Goal: Task Accomplishment & Management: Complete application form

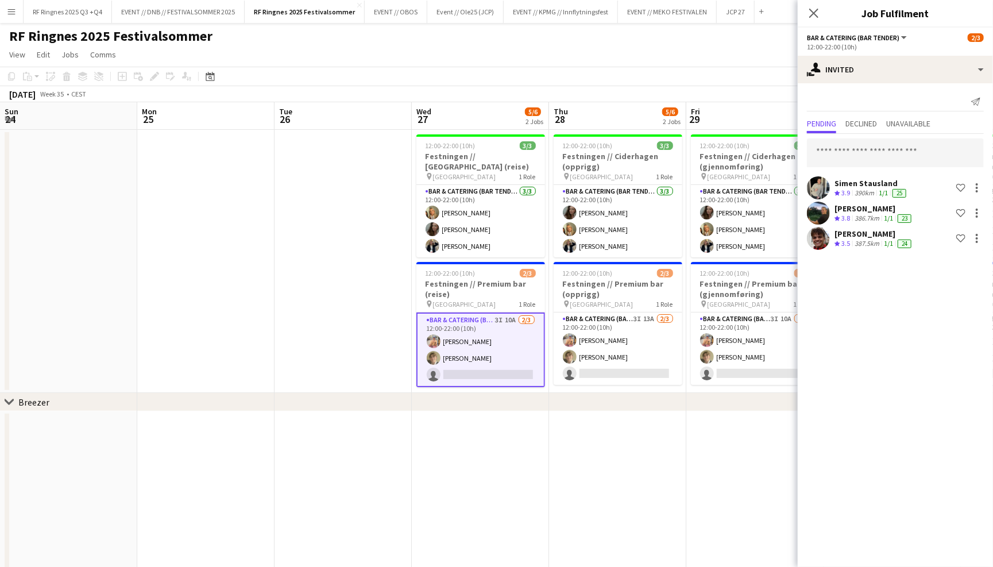
scroll to position [0, 356]
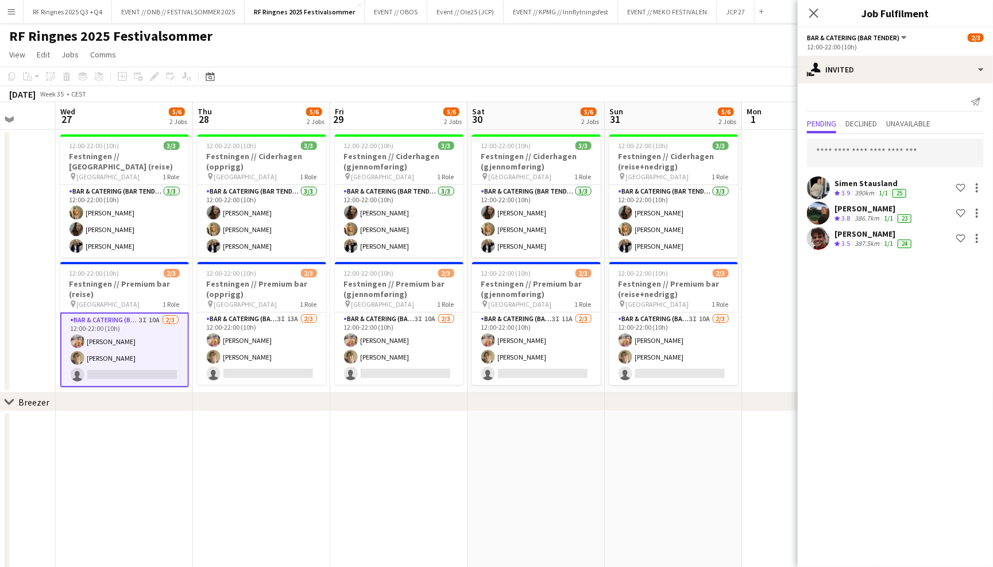
click at [821, 205] on app-user-avatar at bounding box center [818, 213] width 23 height 23
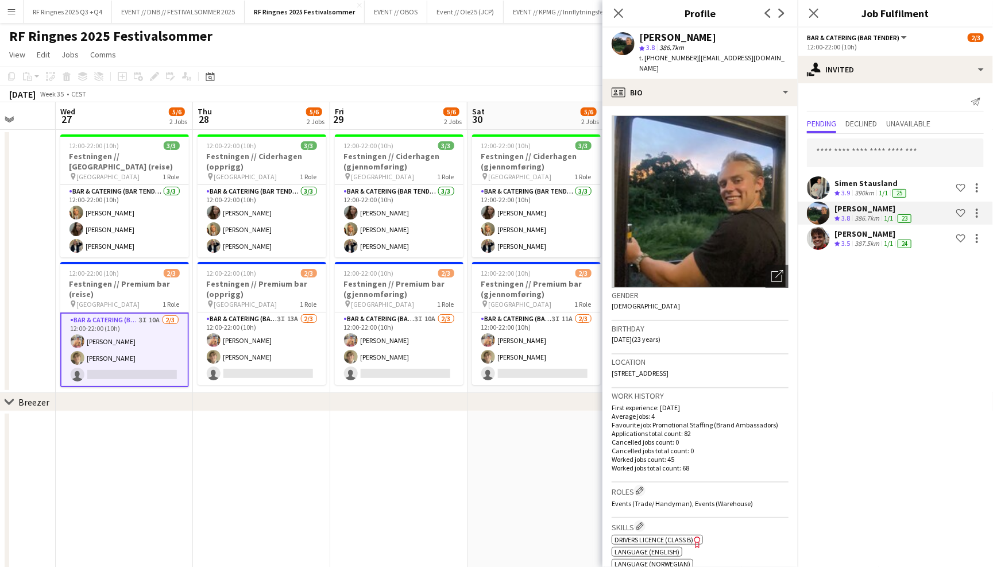
click at [837, 103] on div "Send notification" at bounding box center [895, 102] width 177 height 19
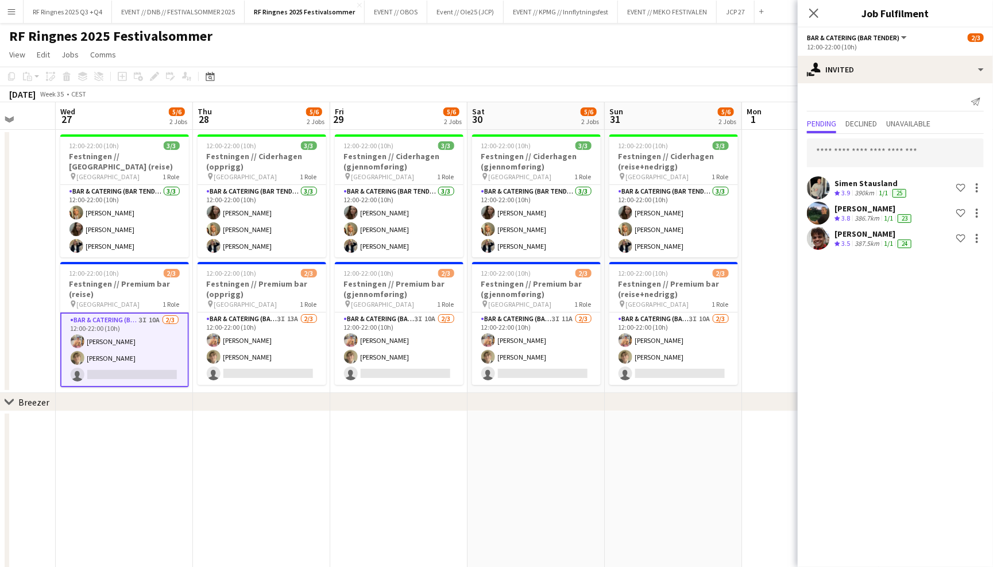
click at [815, 1] on div "Close pop-in" at bounding box center [814, 13] width 32 height 26
click at [812, 13] on icon "Close pop-in" at bounding box center [813, 12] width 11 height 11
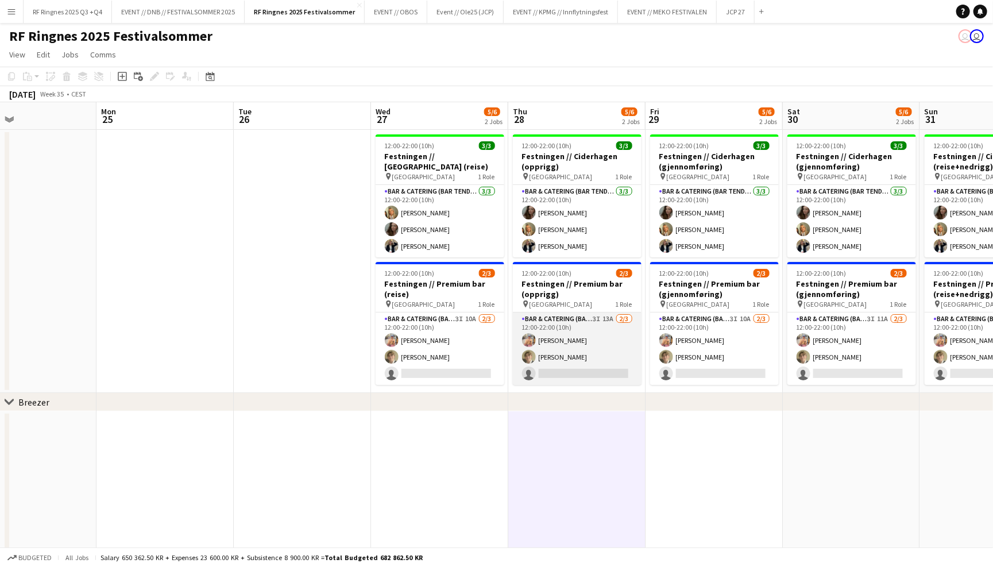
scroll to position [0, 311]
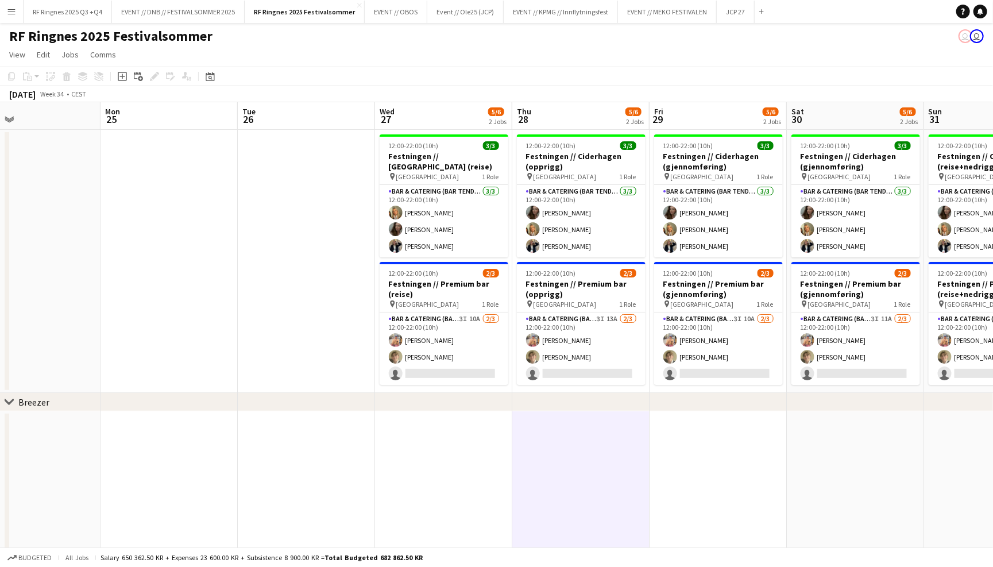
click at [169, 160] on app-date-cell at bounding box center [169, 261] width 137 height 263
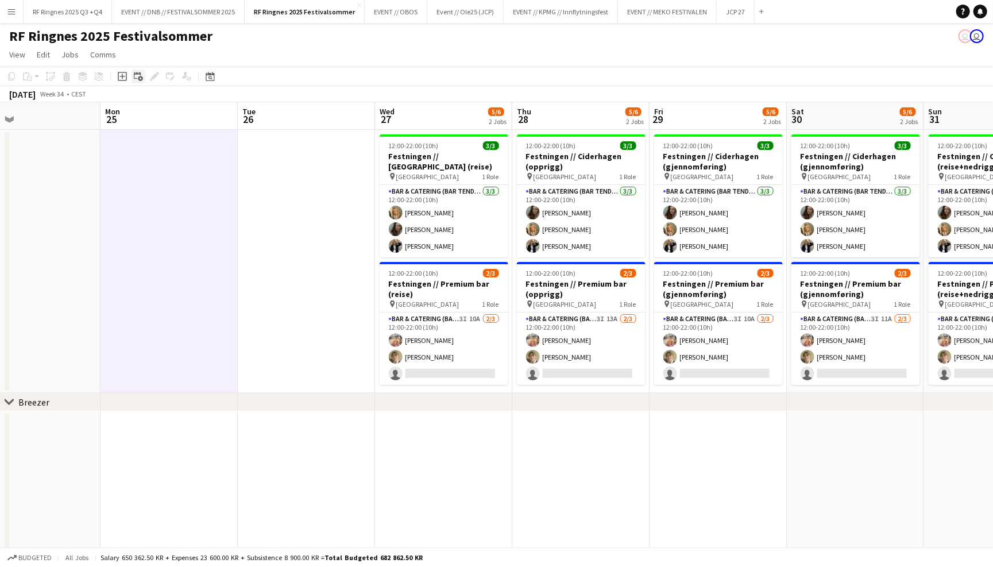
click at [137, 74] on icon "Add linked Job" at bounding box center [138, 76] width 9 height 9
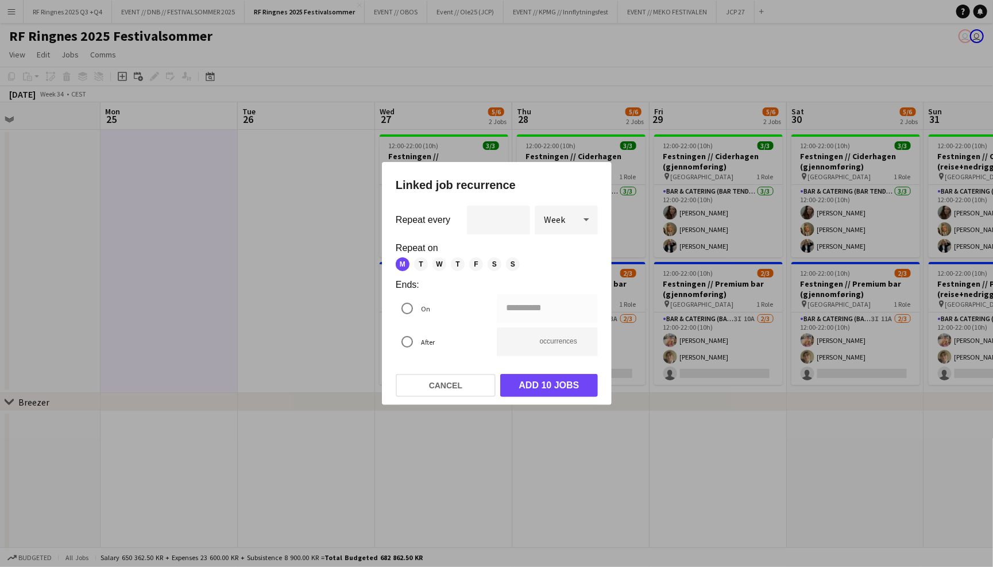
click at [357, 52] on div at bounding box center [496, 283] width 993 height 567
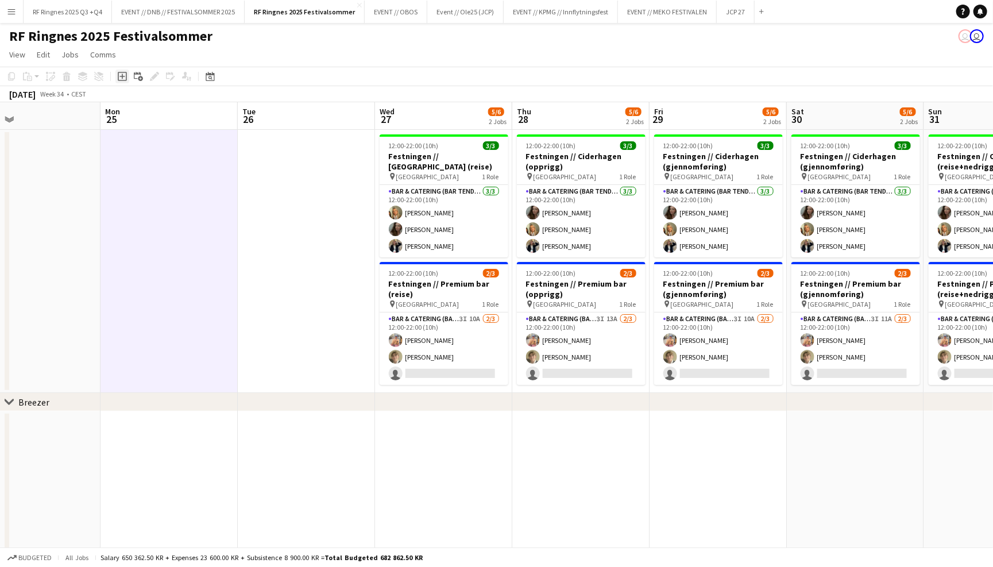
click at [121, 75] on icon at bounding box center [122, 76] width 5 height 5
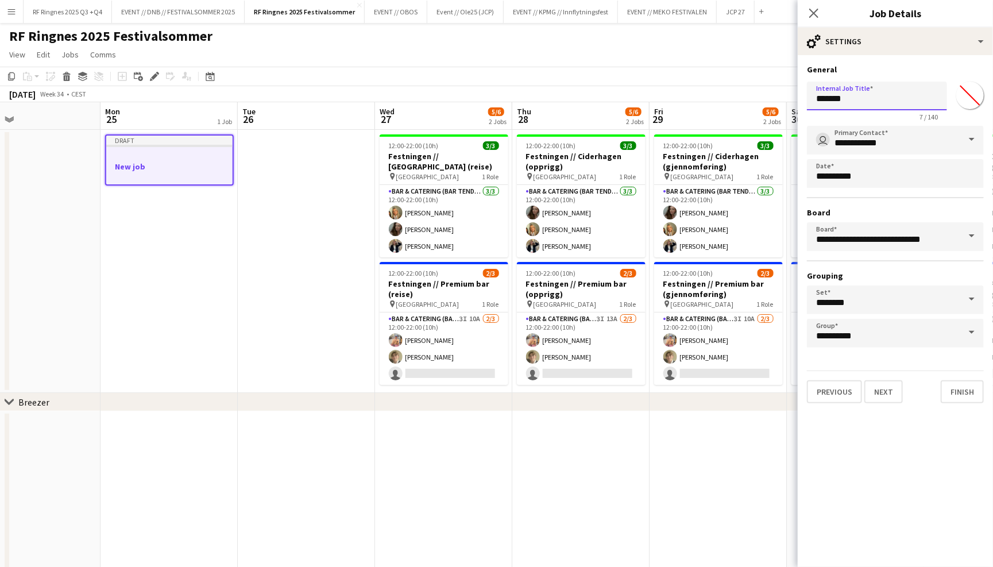
drag, startPoint x: 863, startPoint y: 94, endPoint x: 756, endPoint y: 98, distance: 106.9
type input "*"
type input "**********"
click at [899, 144] on input "**********" at bounding box center [895, 140] width 177 height 29
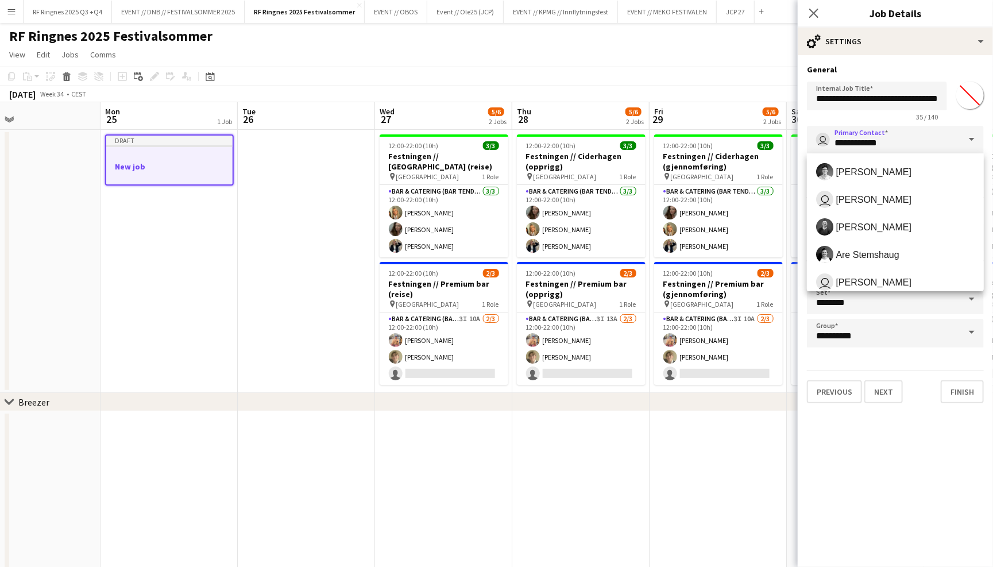
click at [981, 126] on span at bounding box center [972, 140] width 24 height 28
click at [983, 120] on div "**********" at bounding box center [895, 99] width 177 height 44
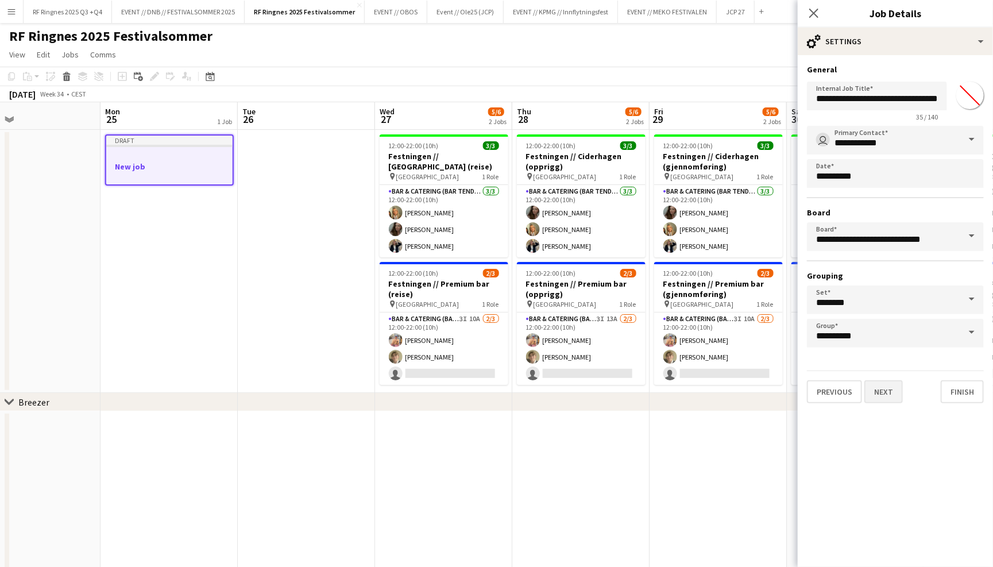
click at [886, 388] on button "Next" at bounding box center [884, 391] width 38 height 23
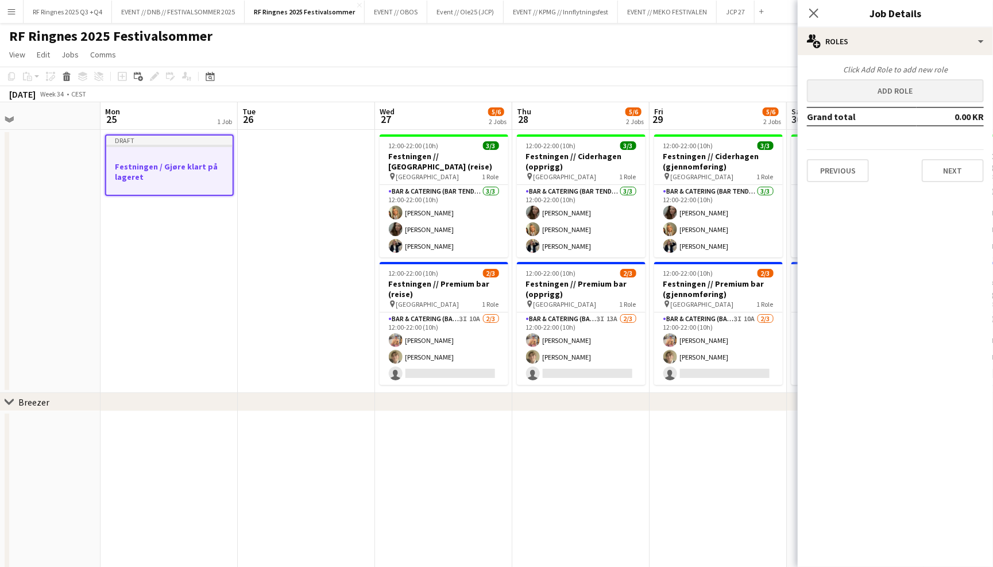
click at [895, 81] on button "Add role" at bounding box center [895, 90] width 177 height 23
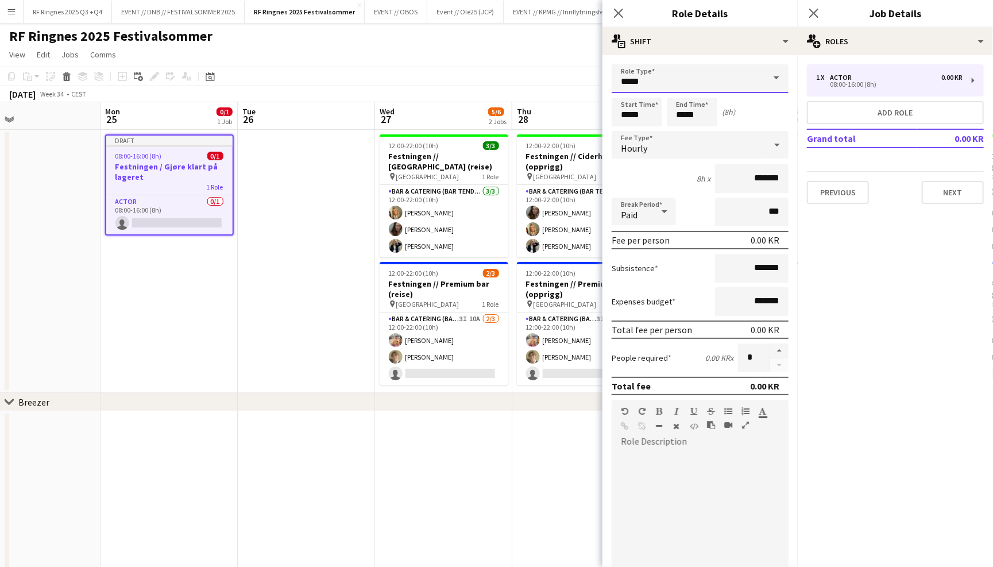
click at [740, 78] on input "*****" at bounding box center [700, 78] width 177 height 29
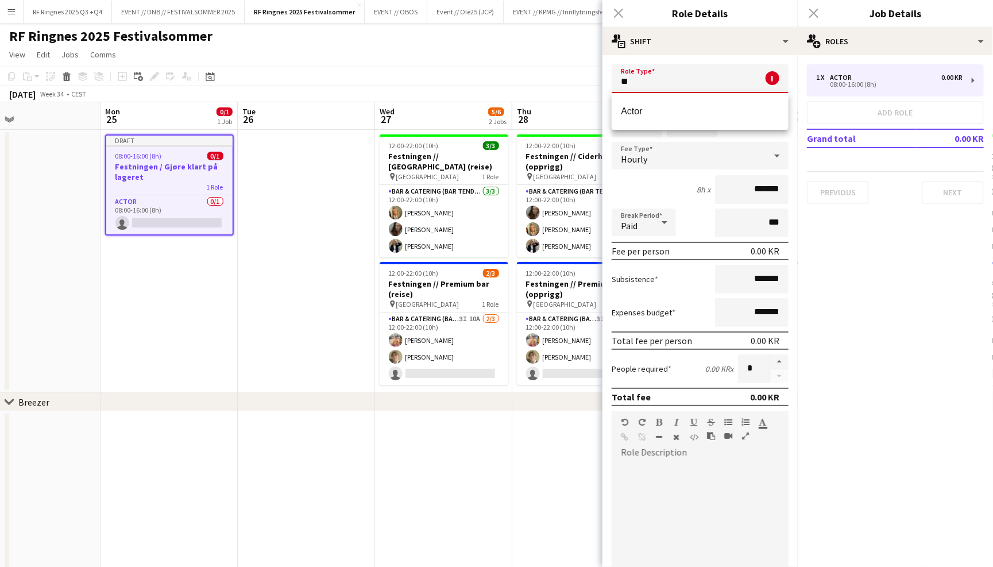
type input "*"
click at [675, 114] on span "Events (Rigger)" at bounding box center [700, 111] width 159 height 11
type input "**********"
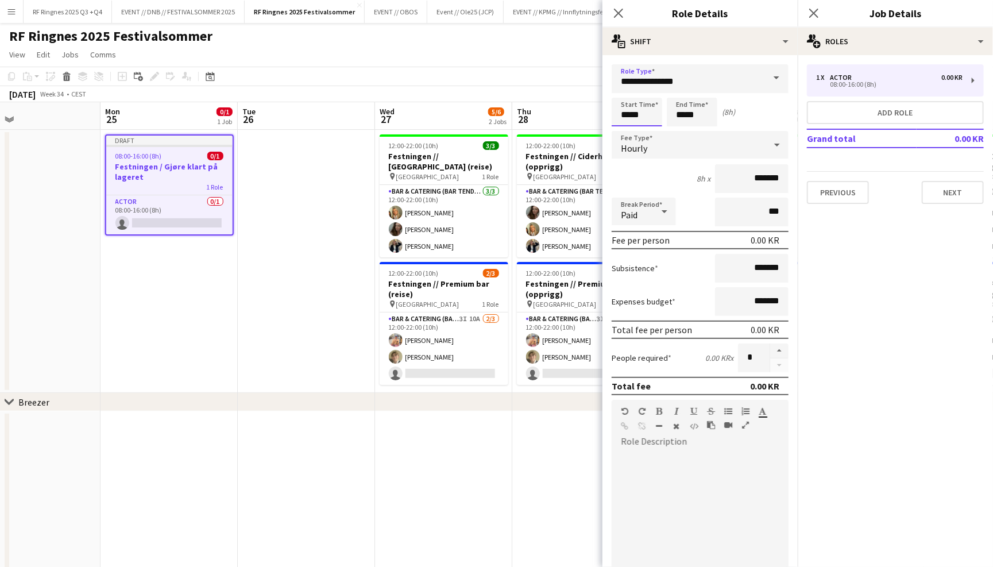
click at [645, 113] on input "*****" at bounding box center [637, 112] width 51 height 29
click at [629, 113] on input "*****" at bounding box center [637, 112] width 51 height 29
type input "*****"
click at [684, 114] on input "*****" at bounding box center [692, 112] width 51 height 29
type input "*****"
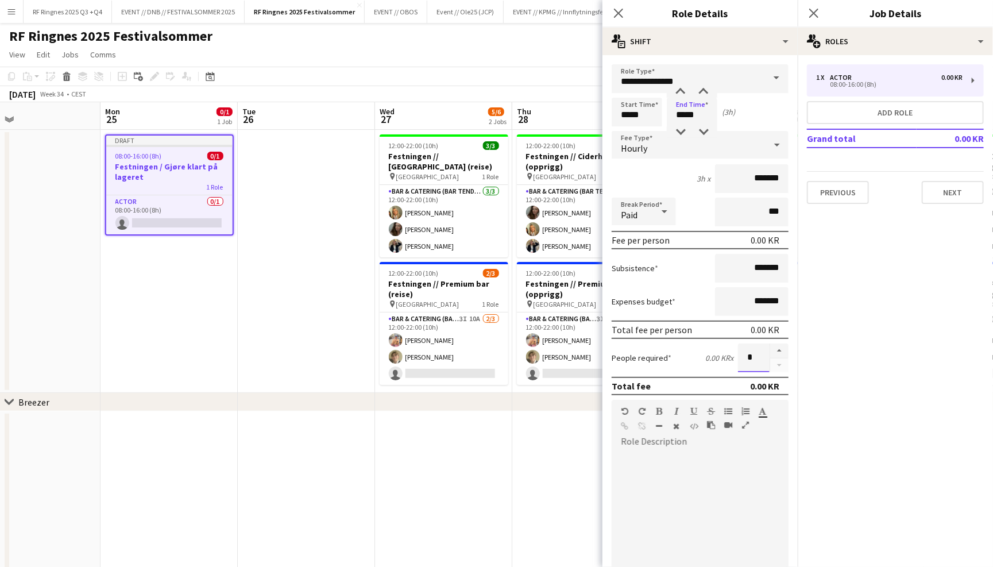
click at [756, 363] on input "*" at bounding box center [754, 358] width 32 height 29
click at [779, 350] on button "button" at bounding box center [779, 351] width 18 height 15
type input "*"
click at [752, 180] on input "*******" at bounding box center [752, 178] width 74 height 29
type input "*********"
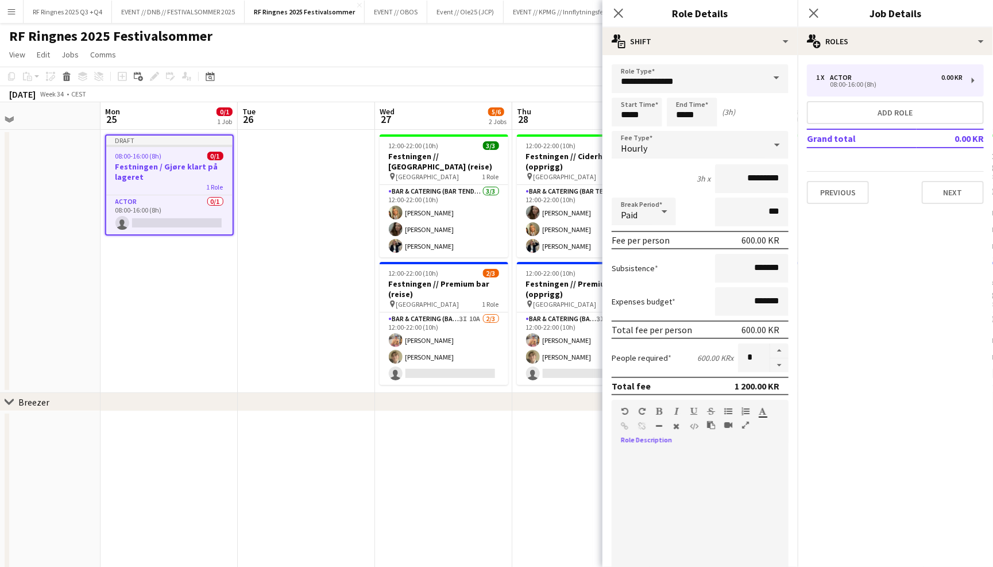
click at [686, 446] on div at bounding box center [700, 516] width 177 height 146
click at [686, 446] on div "**********" at bounding box center [700, 516] width 177 height 146
click at [682, 446] on div "**********" at bounding box center [700, 516] width 177 height 146
drag, startPoint x: 783, startPoint y: 466, endPoint x: 668, endPoint y: 469, distance: 114.9
click at [668, 469] on div "**********" at bounding box center [700, 520] width 177 height 138
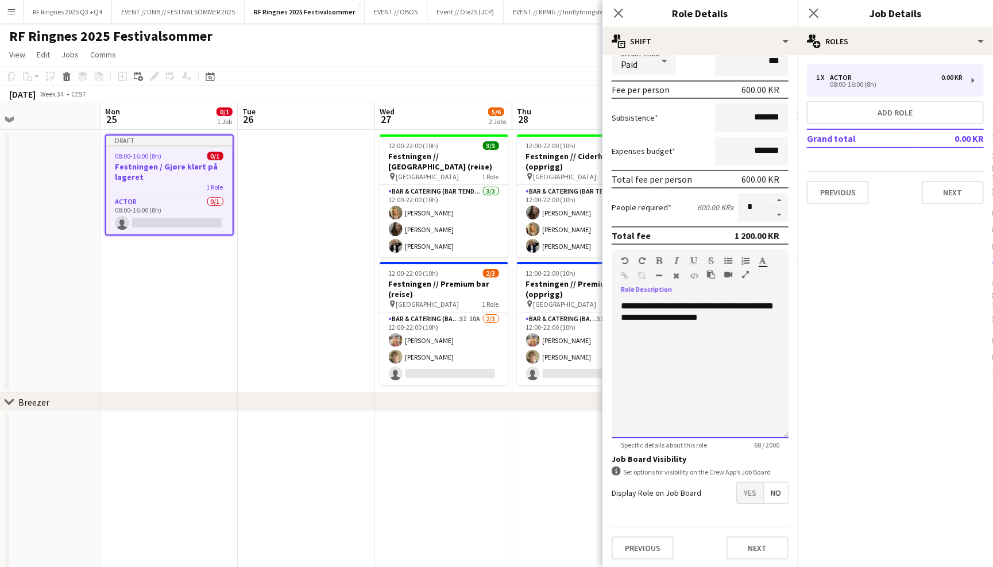
scroll to position [149, 0]
click at [773, 545] on button "Next" at bounding box center [758, 549] width 62 height 23
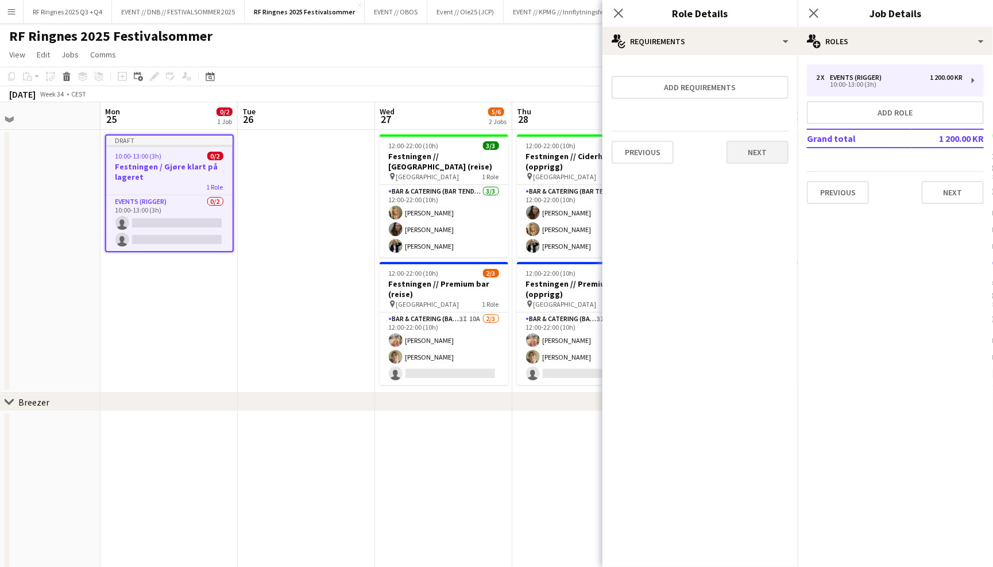
click at [774, 153] on button "Next" at bounding box center [758, 152] width 62 height 23
click at [774, 153] on button "Finish" at bounding box center [767, 153] width 43 height 23
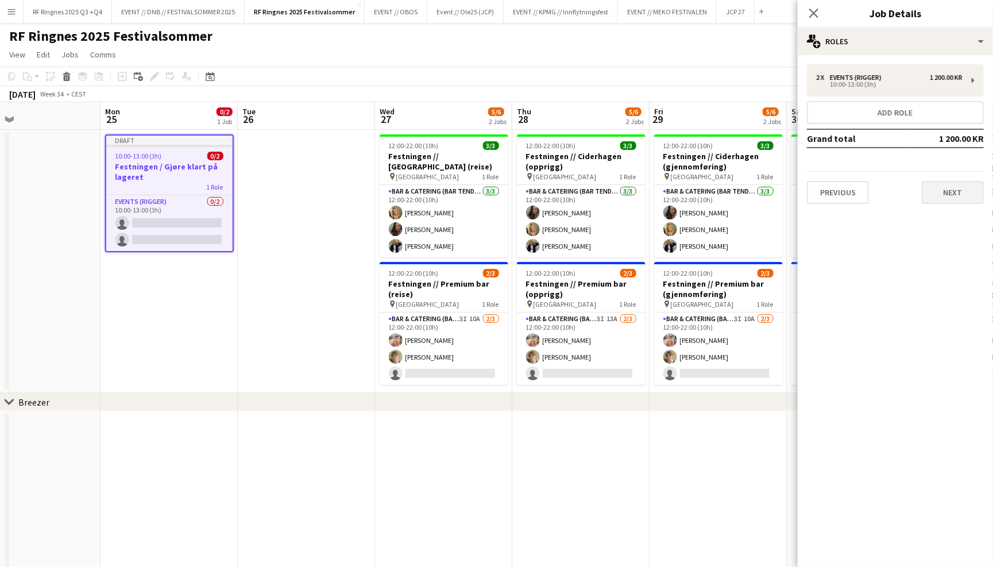
click at [960, 196] on button "Next" at bounding box center [953, 192] width 62 height 23
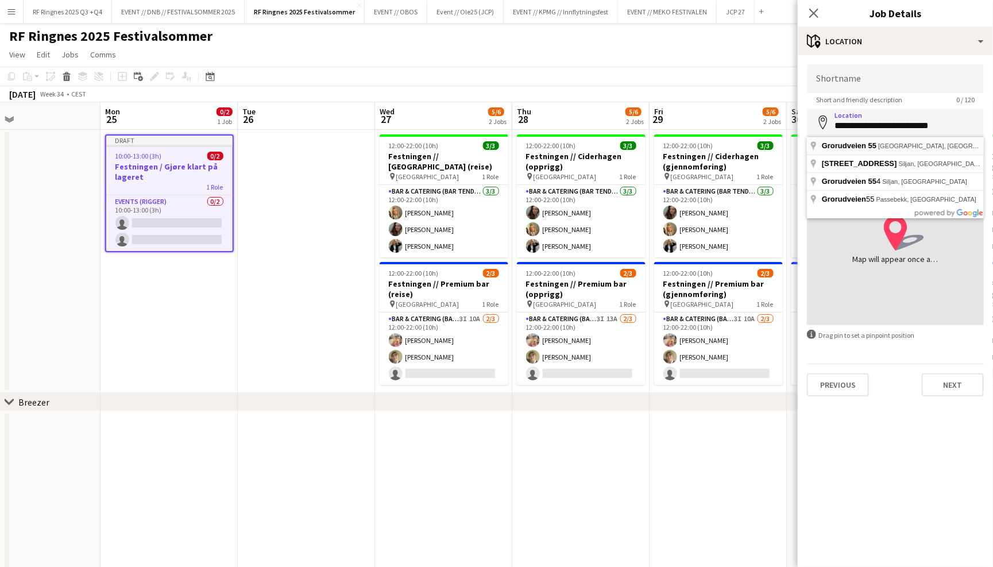
type input "**********"
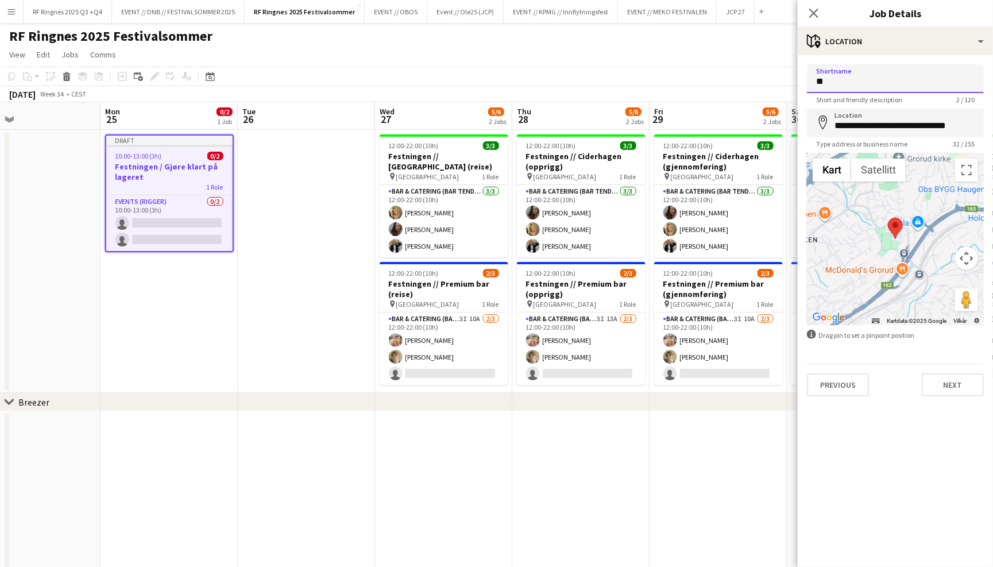
type input "*"
type input "**********"
click at [926, 55] on div "**********" at bounding box center [895, 230] width 195 height 350
click at [968, 381] on button "Next" at bounding box center [953, 384] width 62 height 23
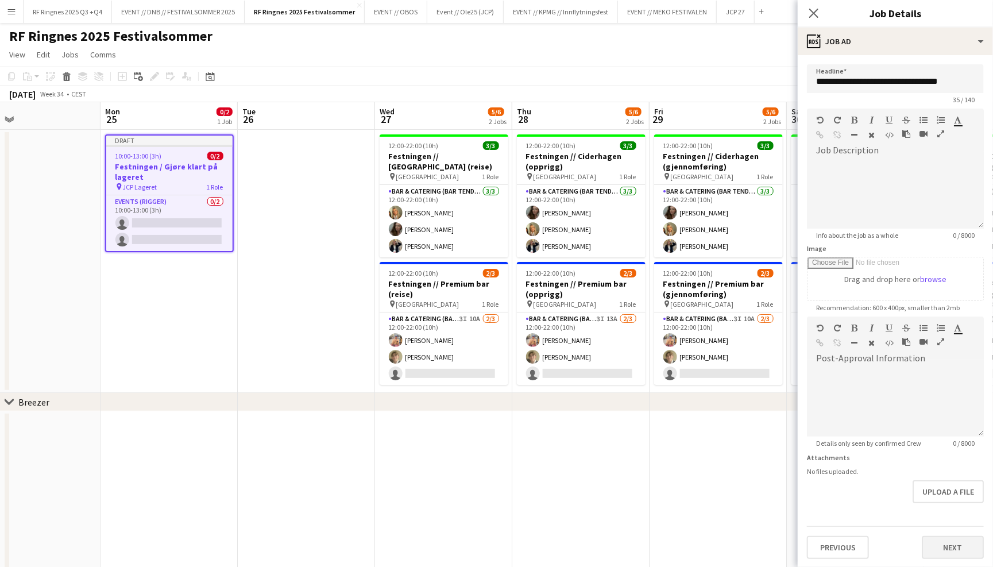
click at [973, 545] on button "Next" at bounding box center [953, 547] width 62 height 23
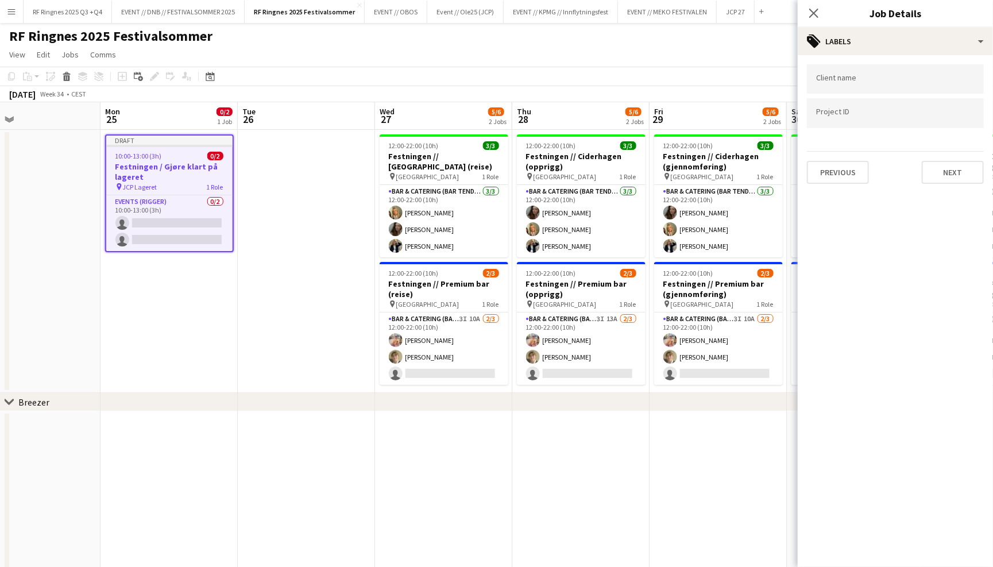
click at [898, 84] on input "Type to search client labels..." at bounding box center [895, 79] width 159 height 10
type input "*******"
click at [854, 113] on div "Ringnes" at bounding box center [895, 114] width 177 height 28
click at [863, 113] on input "Type to search project ID labels..." at bounding box center [895, 117] width 159 height 10
paste input "******"
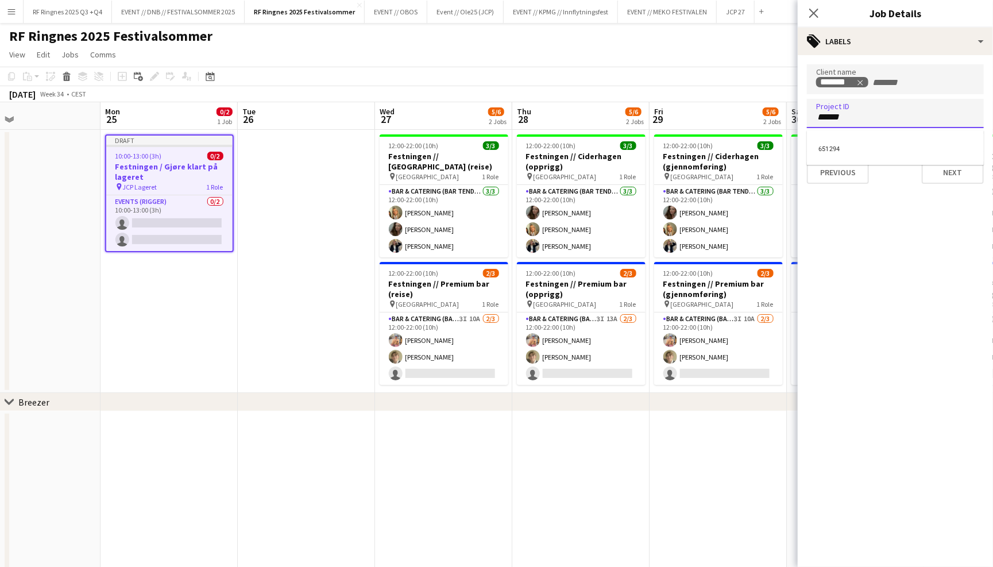
type input "******"
click at [893, 141] on div "651294" at bounding box center [895, 148] width 177 height 28
click at [966, 169] on button "Next" at bounding box center [953, 172] width 62 height 23
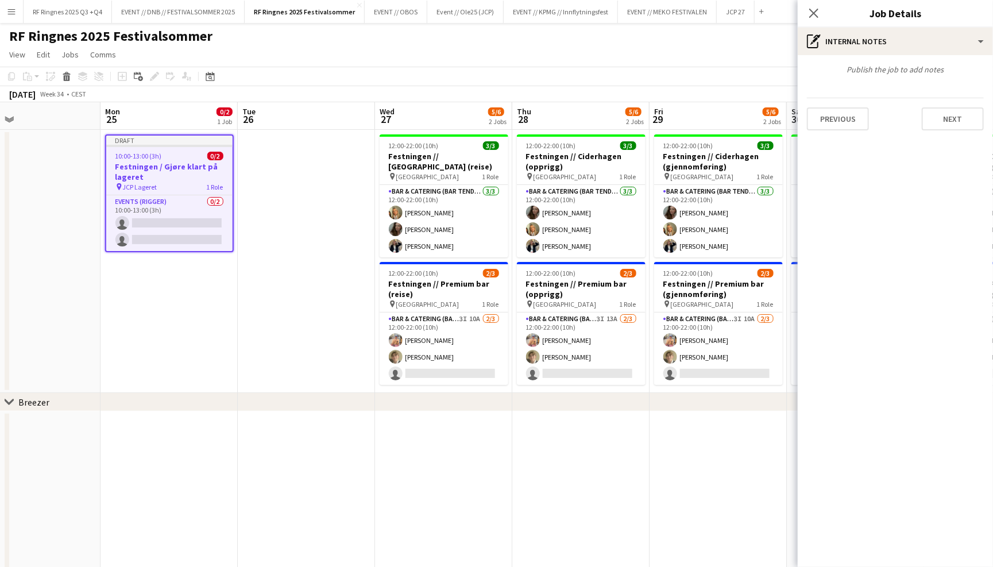
type input "*******"
click at [944, 113] on button "Next" at bounding box center [953, 118] width 62 height 23
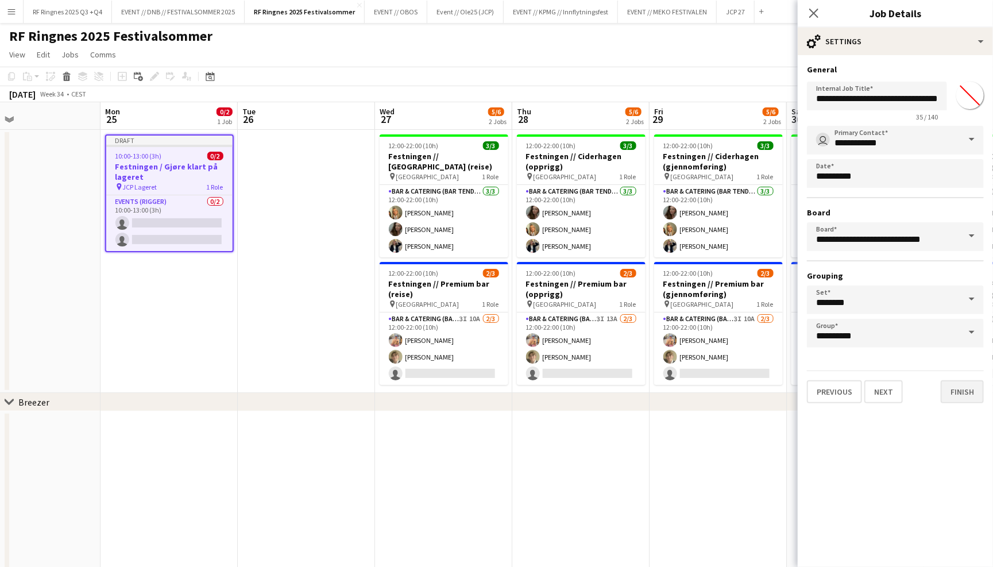
click at [970, 395] on button "Finish" at bounding box center [962, 391] width 43 height 23
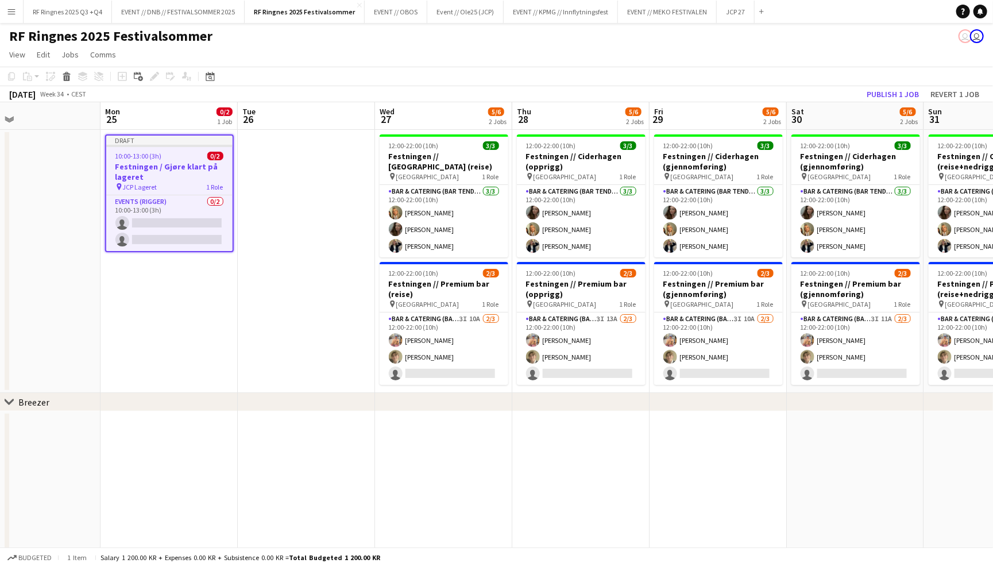
click at [891, 21] on app-navbar "Menu Boards Boards Boards All jobs Status Workforce Workforce My Workforce Recr…" at bounding box center [496, 11] width 993 height 23
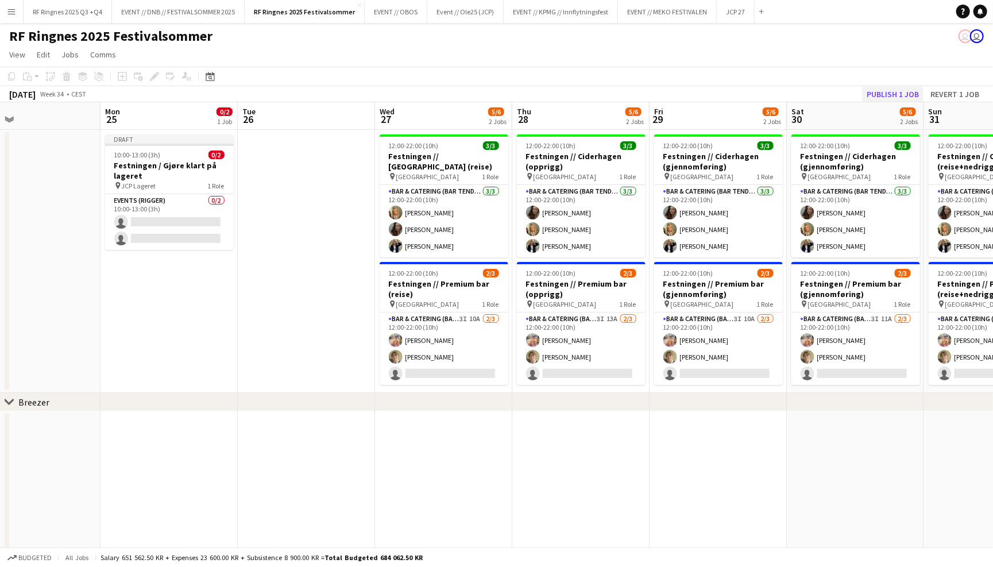
click at [897, 95] on button "Publish 1 job" at bounding box center [892, 94] width 61 height 15
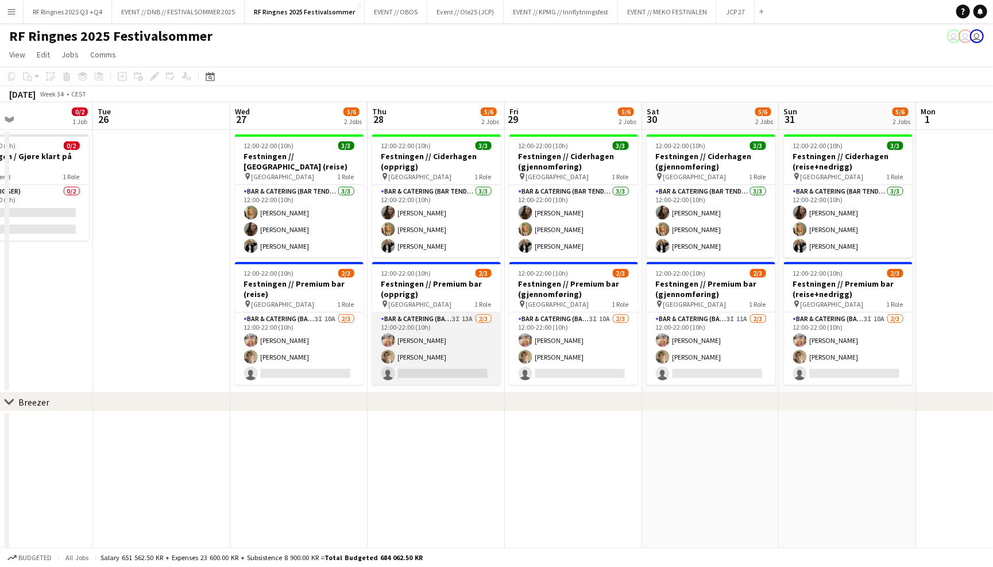
scroll to position [0, 465]
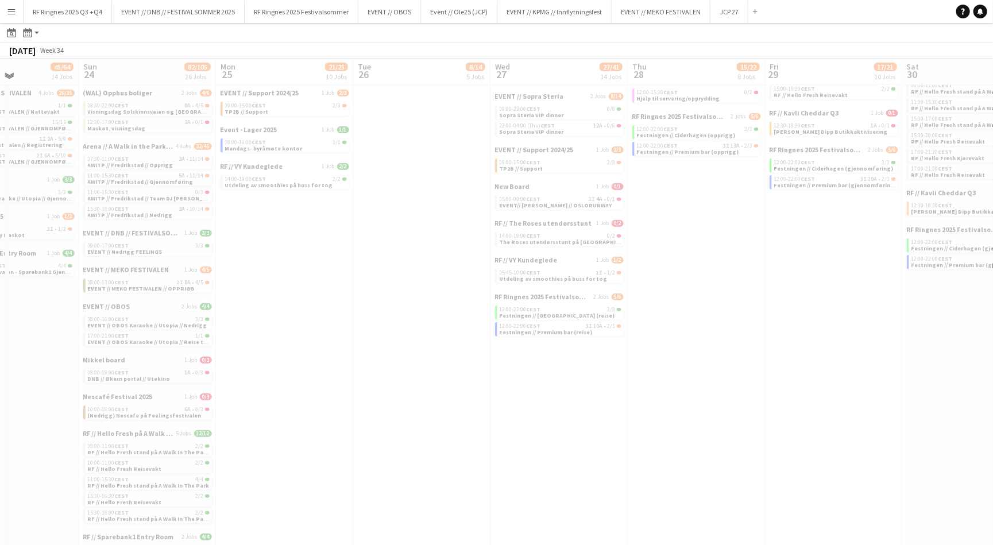
scroll to position [233, 0]
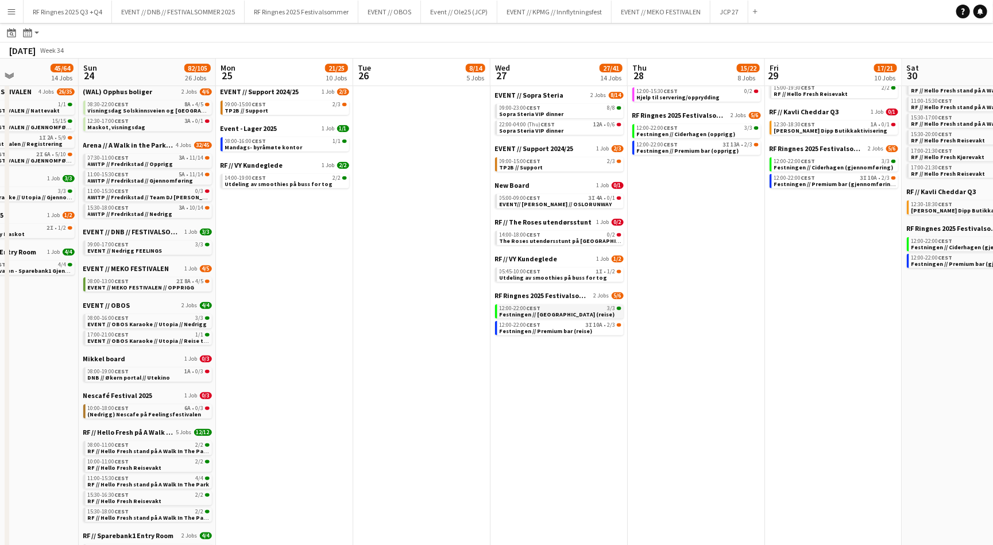
click at [602, 305] on link "12:00-22:00 CEST 3/3 Festningen // Ciderhagen (reise)" at bounding box center [561, 311] width 122 height 13
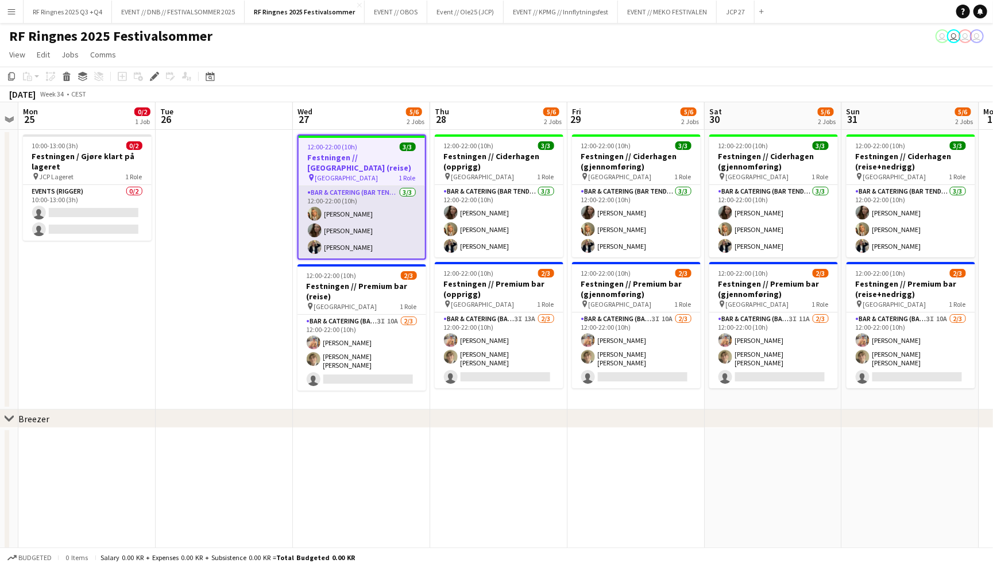
click at [385, 213] on app-card-role "Bar & Catering (Bar Tender) 3/3 12:00-22:00 (10h) Tuva Berglihn Lund Sandra Haa…" at bounding box center [362, 222] width 126 height 72
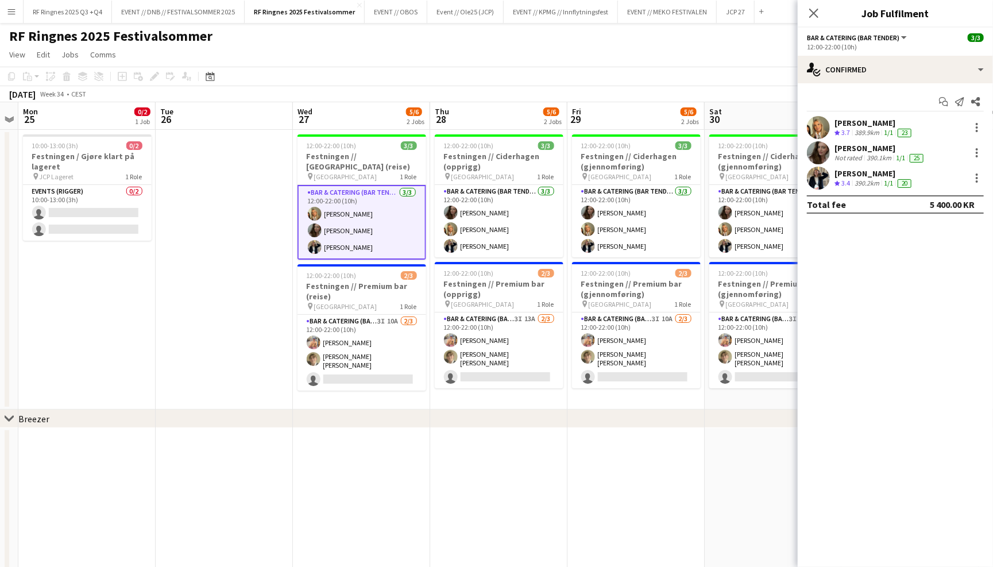
click at [820, 126] on app-user-avatar at bounding box center [818, 127] width 23 height 23
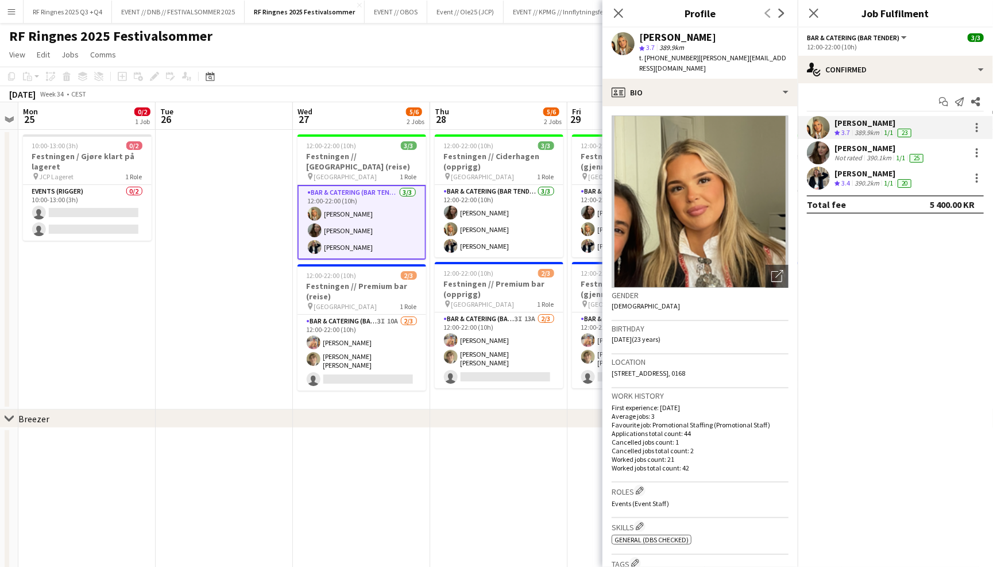
drag, startPoint x: 728, startPoint y: 36, endPoint x: 604, endPoint y: 36, distance: 124.1
click at [604, 36] on div "Tuva Berglihn Lund star 3.7 389.9km t. +4746844748 | lund.tuva@gmail.com" at bounding box center [700, 53] width 195 height 51
copy div "[PERSON_NAME]"
drag, startPoint x: 683, startPoint y: 55, endPoint x: 656, endPoint y: 55, distance: 27.6
click at [656, 55] on span "t. +4746844748" at bounding box center [669, 57] width 60 height 9
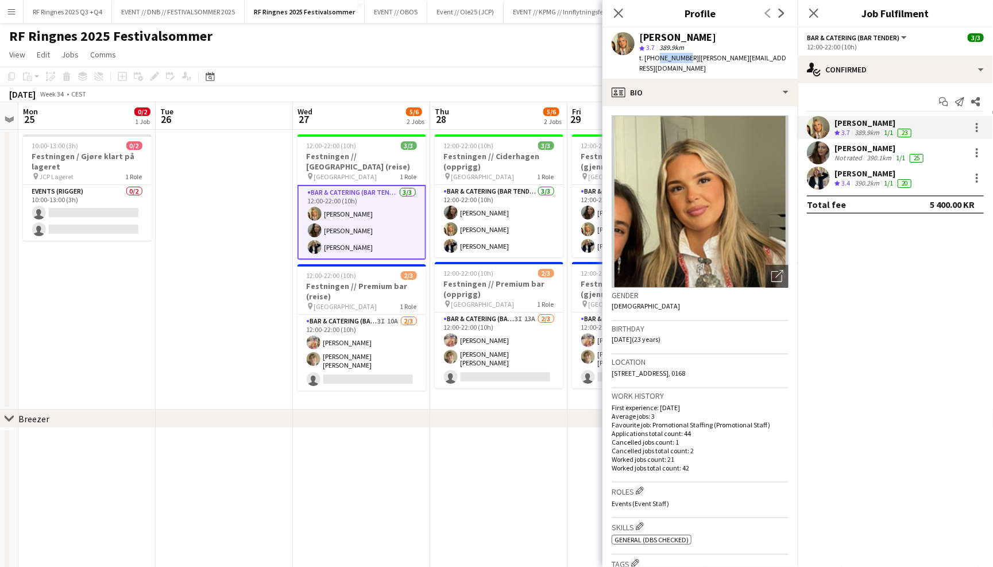
copy span "46844748"
click at [830, 151] on div "Sandra Haavik Not rated 390.1km 1/1 25" at bounding box center [895, 152] width 195 height 23
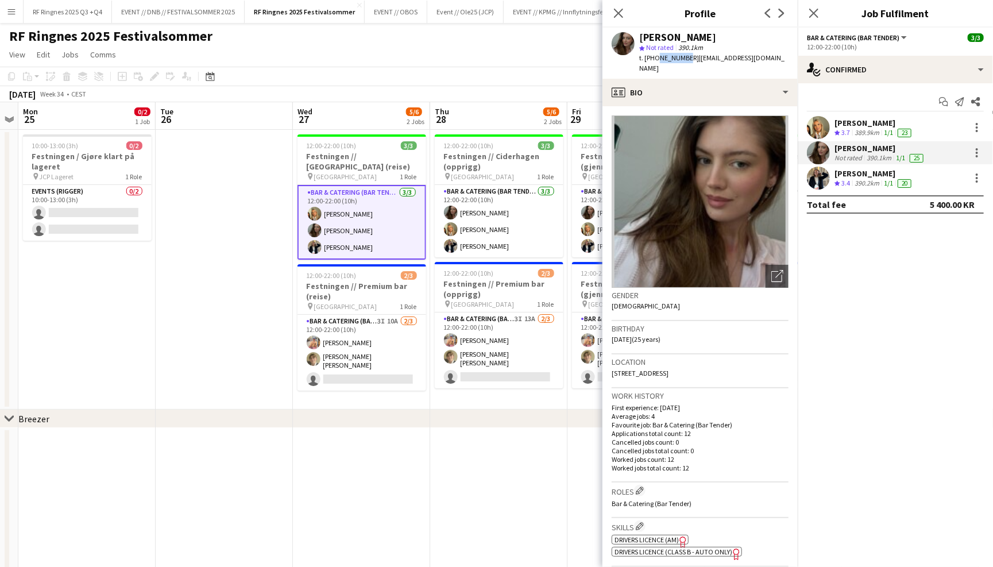
drag, startPoint x: 683, startPoint y: 57, endPoint x: 656, endPoint y: 57, distance: 27.6
click at [656, 57] on span "t. +4794159823" at bounding box center [669, 57] width 60 height 9
copy span "94159823"
click at [811, 169] on app-user-avatar at bounding box center [818, 178] width 23 height 23
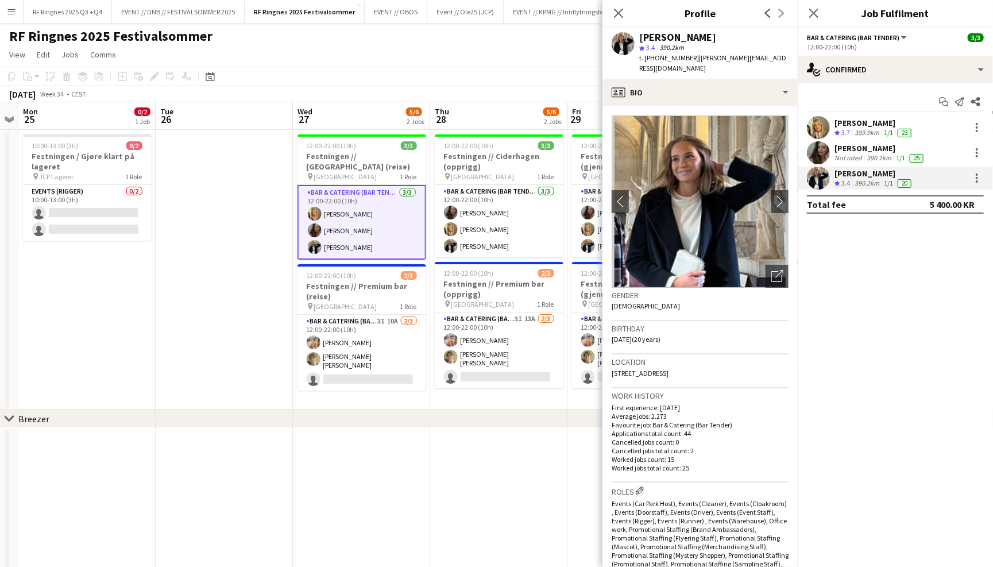
drag, startPoint x: 642, startPoint y: 37, endPoint x: 760, endPoint y: 40, distance: 118.4
click at [760, 40] on div "[PERSON_NAME]" at bounding box center [713, 37] width 149 height 10
copy div "[PERSON_NAME]"
drag, startPoint x: 683, startPoint y: 56, endPoint x: 656, endPoint y: 56, distance: 27.0
click at [656, 56] on span "t. +4795271177" at bounding box center [669, 57] width 60 height 9
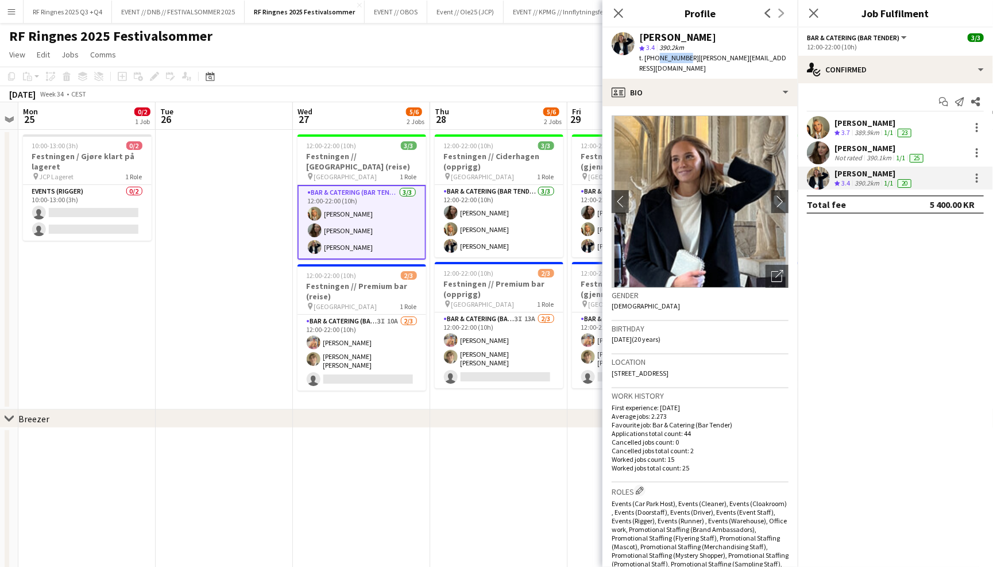
copy span "95271177"
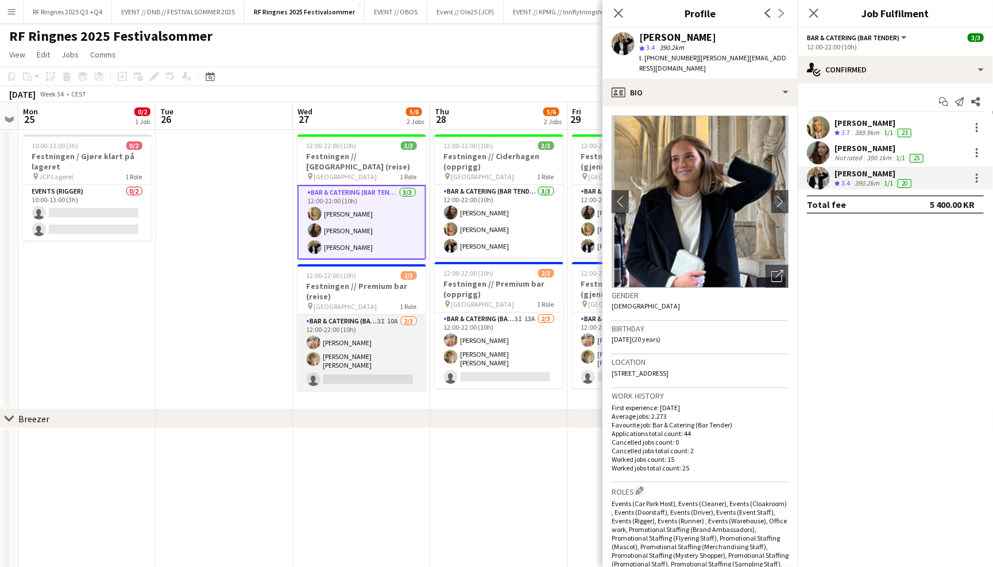
click at [319, 344] on app-card-role "Bar & Catering (Bar Tender) 3I 10A 2/3 12:00-22:00 (10h) Filip Øverli Bastian S…" at bounding box center [362, 353] width 129 height 76
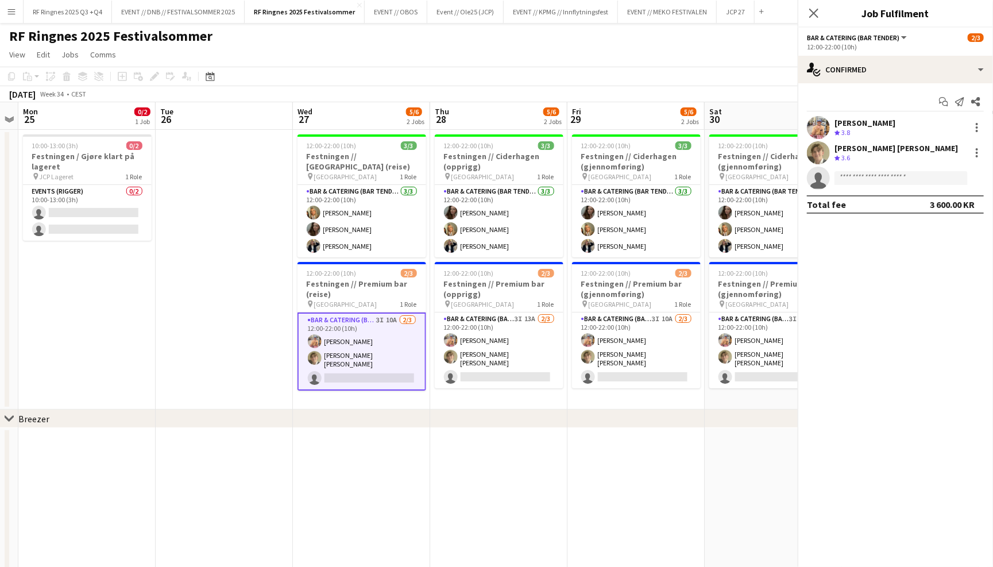
scroll to position [0, 393]
click at [822, 126] on app-user-avatar at bounding box center [818, 127] width 23 height 23
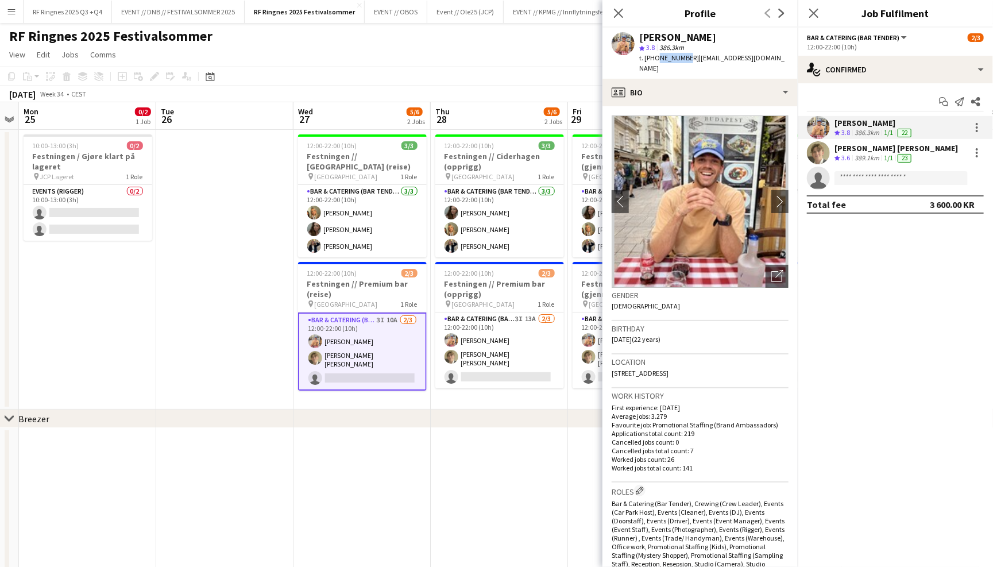
drag, startPoint x: 683, startPoint y: 57, endPoint x: 656, endPoint y: 59, distance: 26.5
click at [656, 59] on span "t. +4795273242" at bounding box center [669, 57] width 60 height 9
copy span "95273242"
click at [832, 142] on div "Bastian Solem Crew rating 3.6 389.1km 1/1 23" at bounding box center [895, 152] width 195 height 23
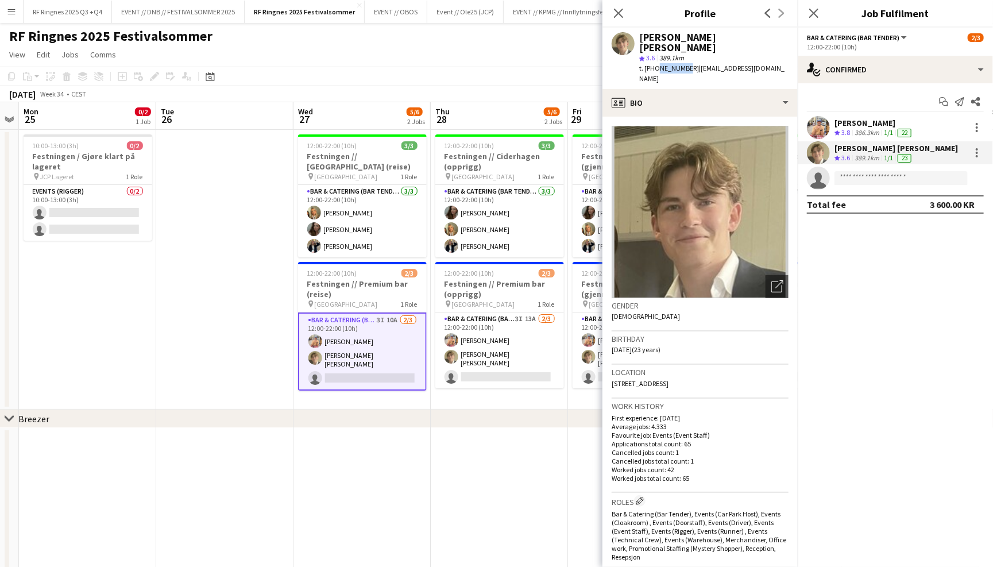
drag, startPoint x: 683, startPoint y: 58, endPoint x: 656, endPoint y: 57, distance: 27.6
click at [656, 64] on span "t. +4791991215" at bounding box center [669, 68] width 60 height 9
copy span "91991215"
click at [618, 17] on icon "Close pop-in" at bounding box center [618, 12] width 11 height 11
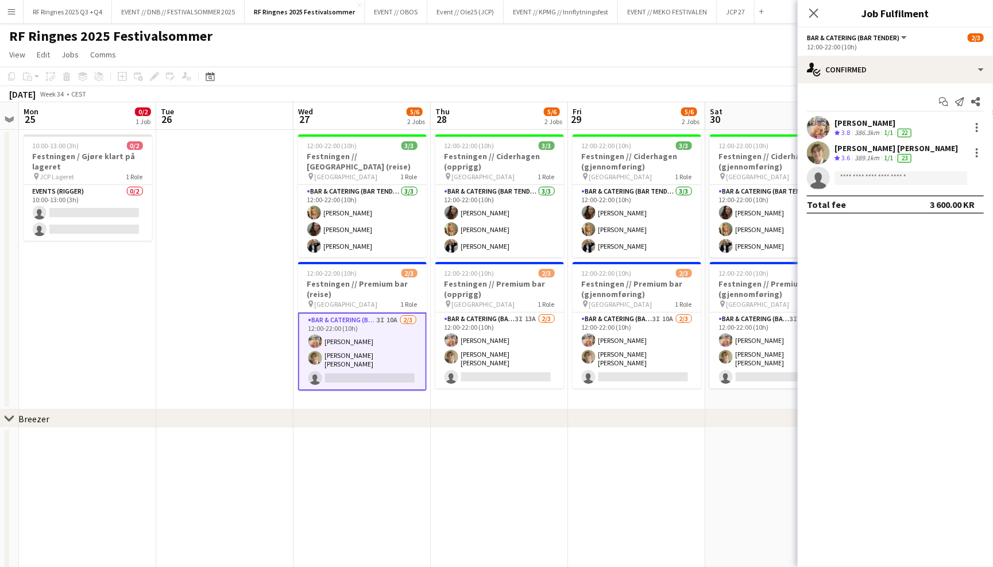
click at [577, 53] on app-page-menu "View Day view expanded Day view collapsed Month view Date picker Jump to today …" at bounding box center [496, 56] width 993 height 22
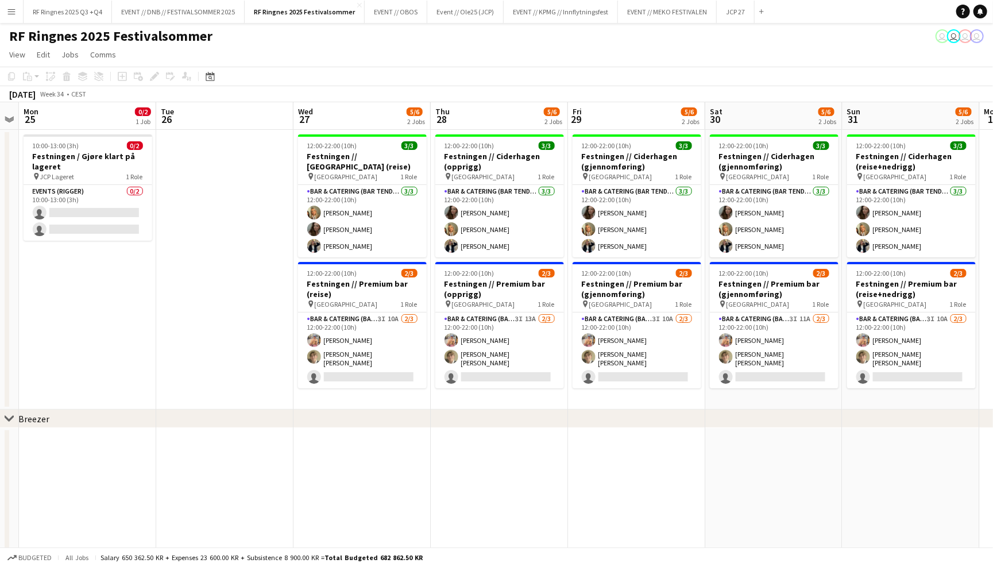
click at [873, 59] on app-page-menu "View Day view expanded Day view collapsed Month view Date picker Jump to today …" at bounding box center [496, 56] width 993 height 22
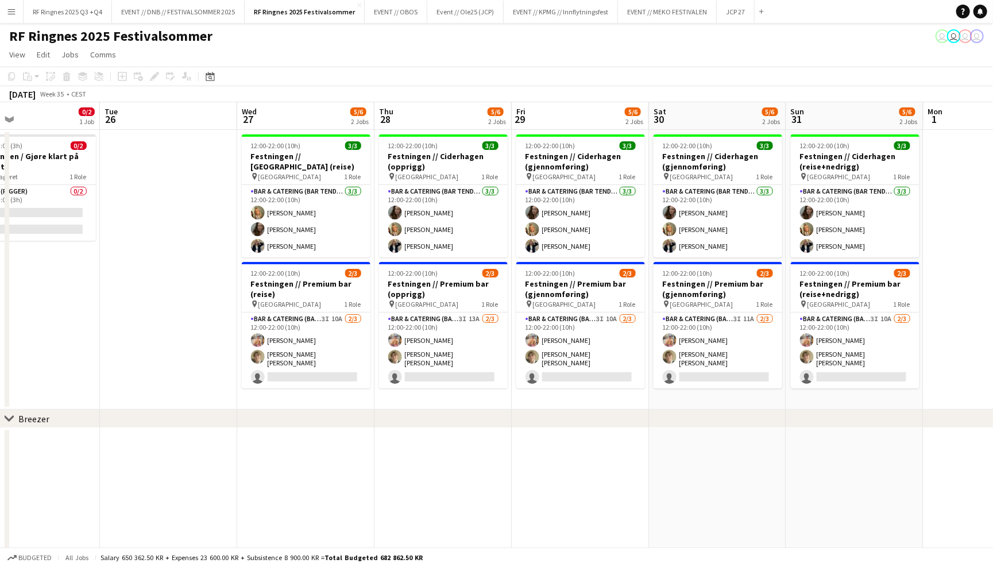
scroll to position [0, 450]
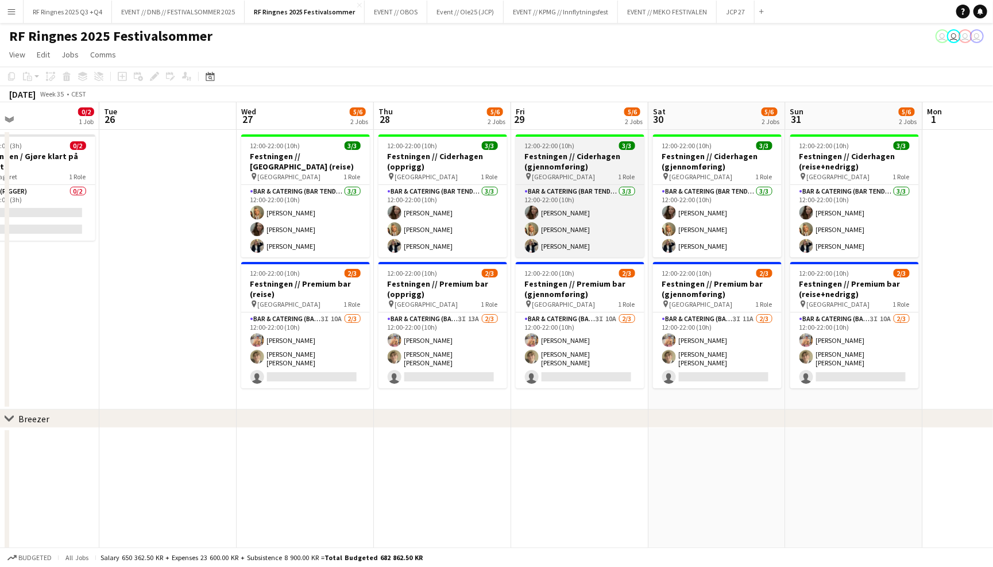
click at [562, 155] on h3 "Festningen // Ciderhagen (gjennomføring)" at bounding box center [580, 161] width 129 height 21
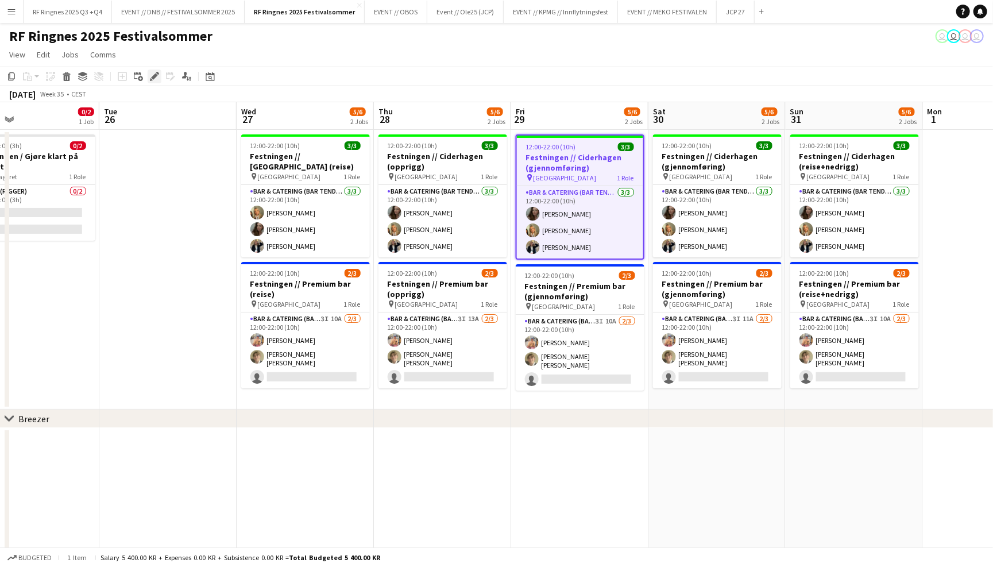
click at [154, 80] on icon "Edit" at bounding box center [154, 76] width 9 height 9
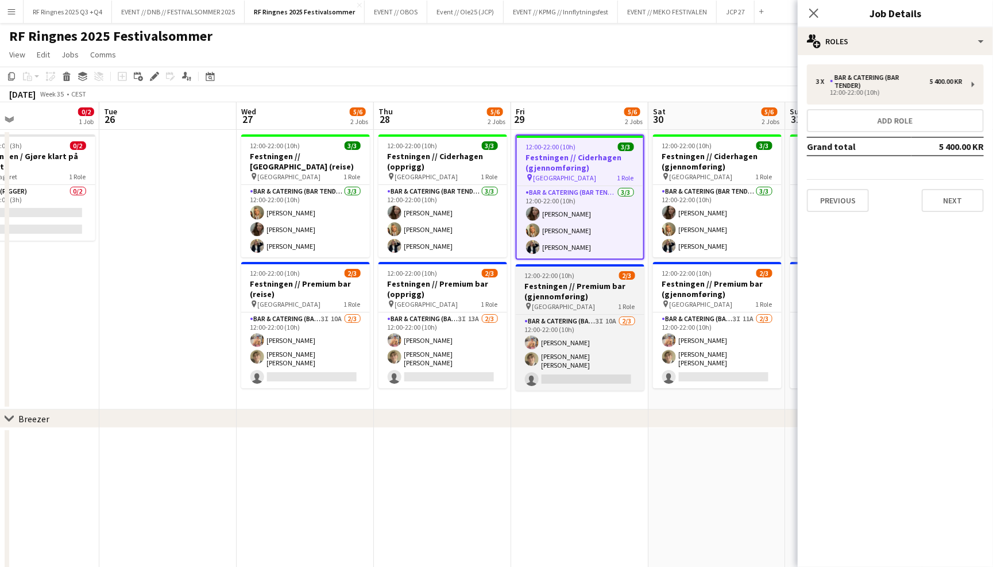
click at [585, 297] on h3 "Festningen // Premium bar (gjennomføring)" at bounding box center [580, 291] width 129 height 21
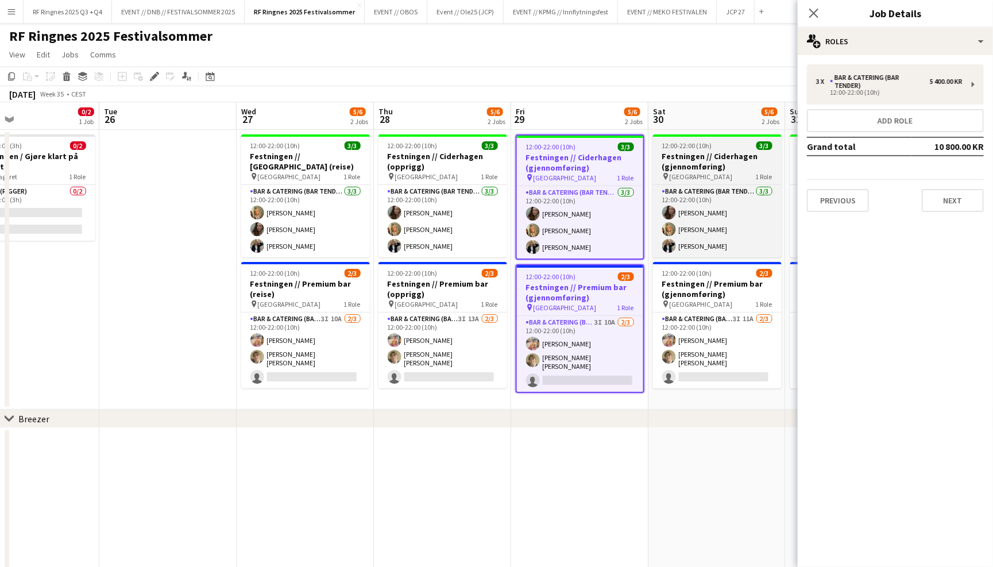
click at [723, 184] on div "Bar & Catering (Bar Tender) 3/3 12:00-22:00 (10h) Sandra Haavik Tuva Berglihn L…" at bounding box center [717, 220] width 129 height 73
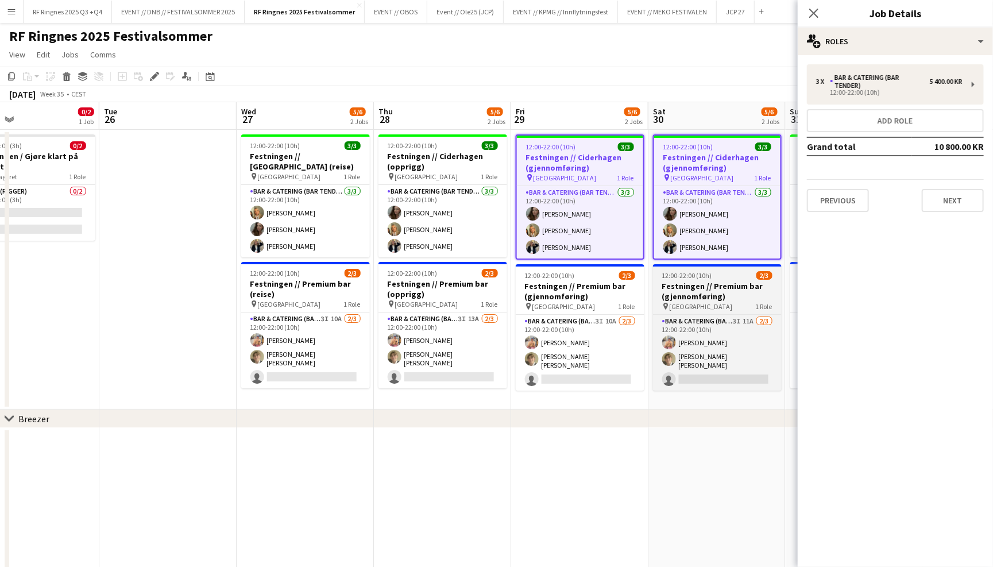
click at [723, 307] on div "pin Trondheim 1 Role" at bounding box center [717, 306] width 129 height 9
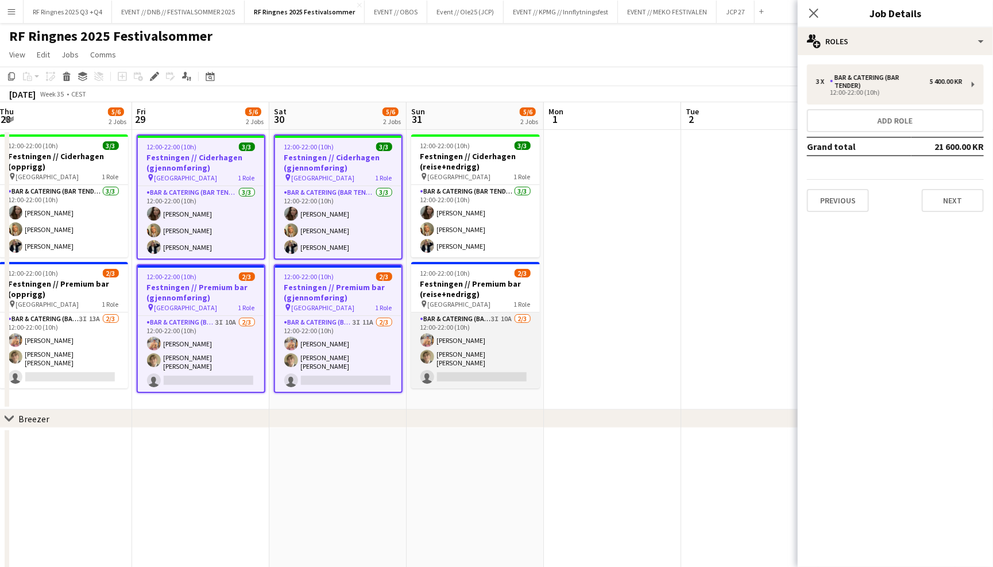
scroll to position [0, 274]
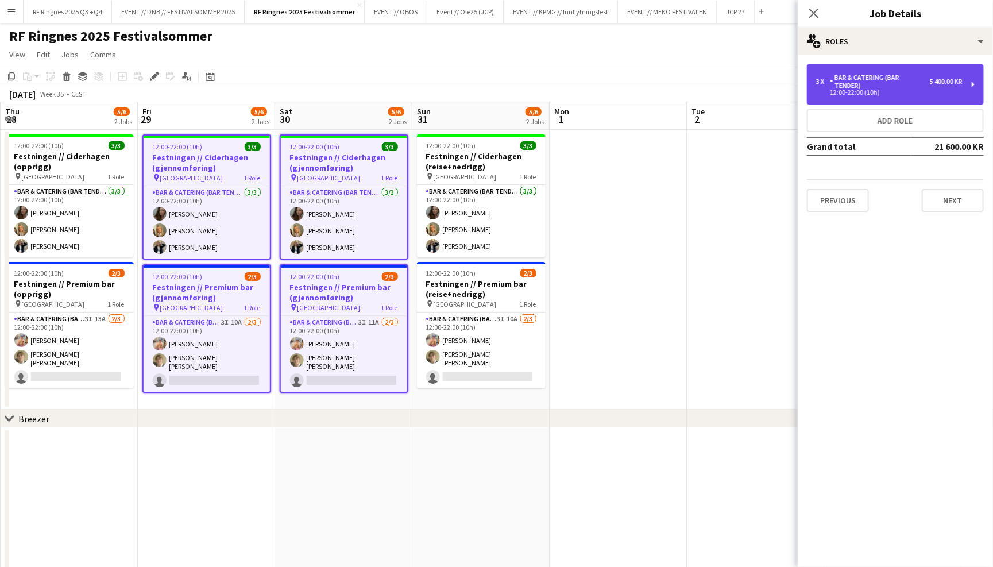
click at [918, 82] on div "Bar & Catering (Bar Tender)" at bounding box center [880, 82] width 100 height 16
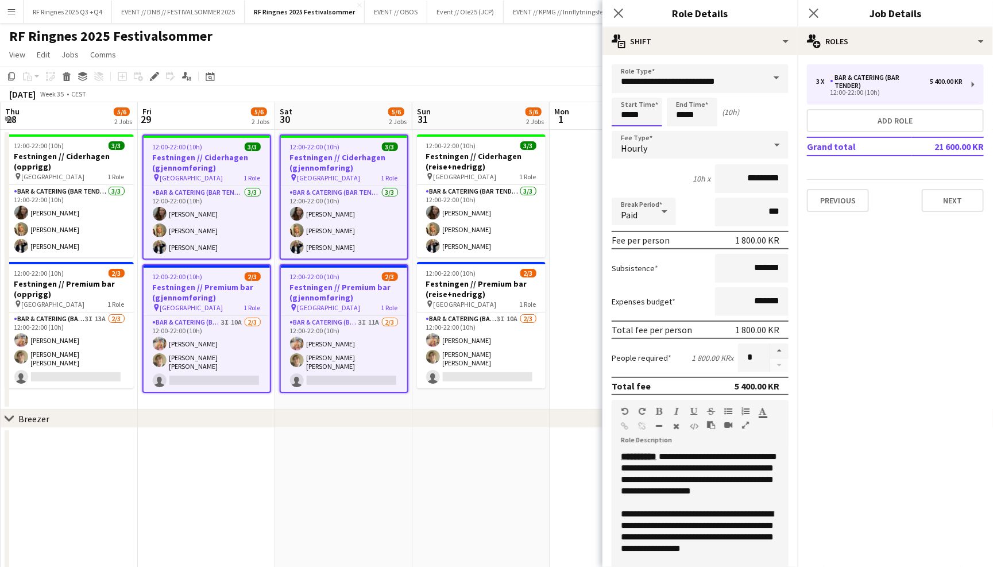
click at [630, 114] on input "*****" at bounding box center [637, 112] width 51 height 29
click at [637, 113] on input "*****" at bounding box center [637, 112] width 51 height 29
type input "*****"
click at [683, 116] on input "*****" at bounding box center [692, 112] width 51 height 29
click at [692, 114] on input "*****" at bounding box center [692, 112] width 51 height 29
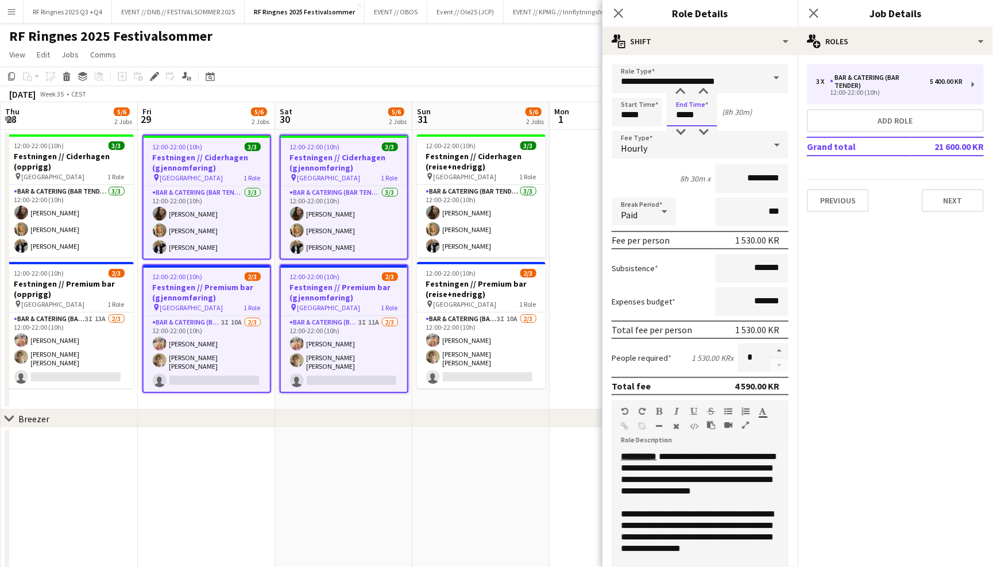
type input "*****"
click at [694, 173] on div "9h x *********" at bounding box center [700, 178] width 177 height 29
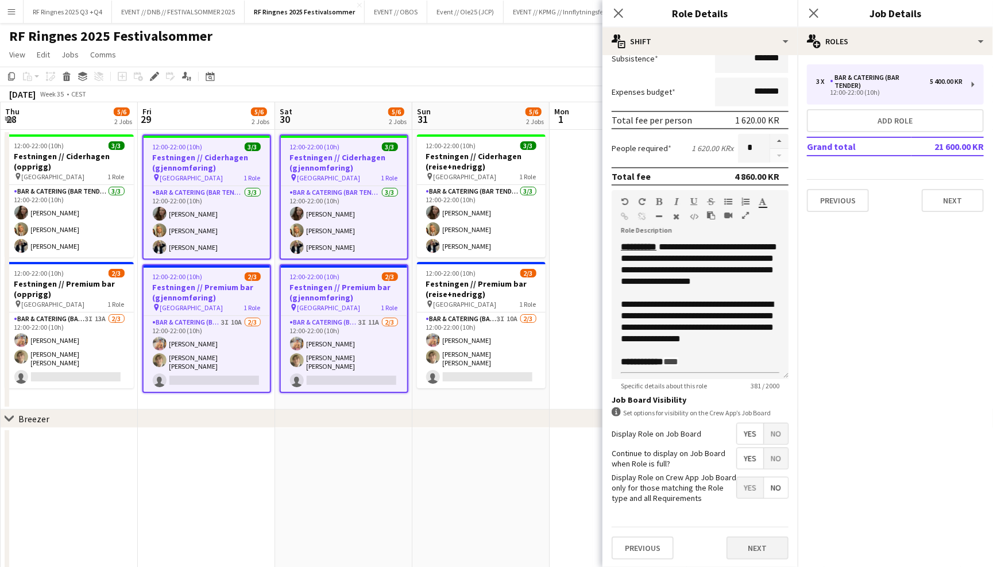
scroll to position [207, 0]
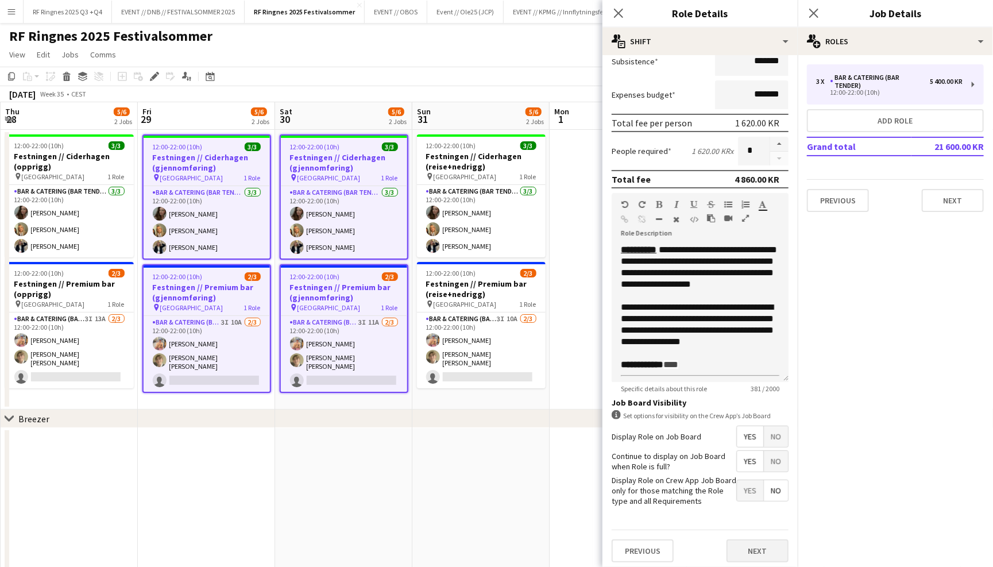
click at [758, 544] on button "Next" at bounding box center [758, 550] width 62 height 23
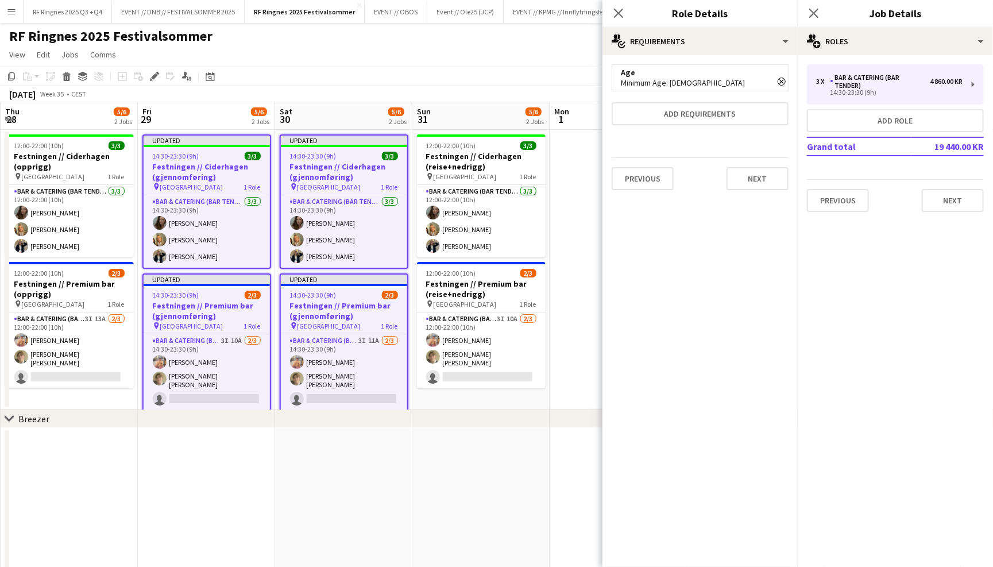
scroll to position [0, 0]
click at [620, 10] on icon at bounding box center [618, 12] width 11 height 11
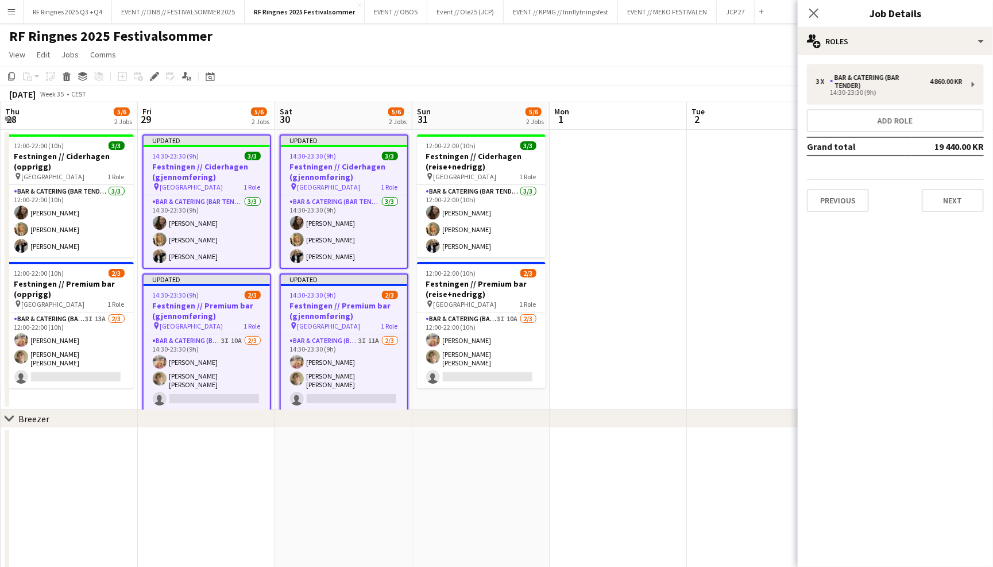
click at [604, 40] on div "RF Ringnes 2025 Festivalsommer user user user user" at bounding box center [496, 34] width 993 height 22
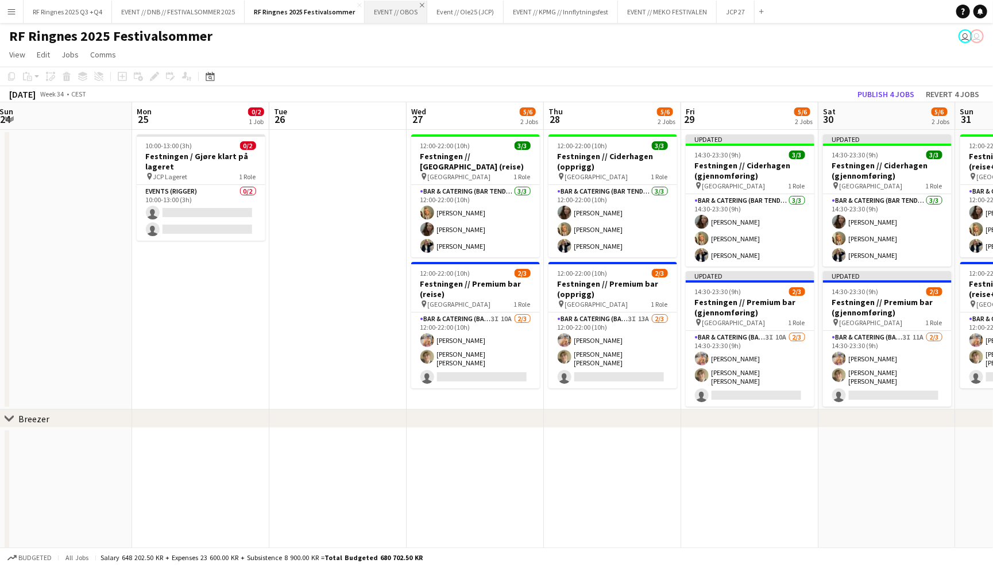
click at [420, 3] on app-icon "Close" at bounding box center [422, 5] width 5 height 5
click at [434, 4] on app-icon "Close" at bounding box center [436, 5] width 5 height 5
click at [472, 4] on app-icon "Close" at bounding box center [474, 5] width 5 height 5
click at [495, 4] on app-icon "Close" at bounding box center [496, 5] width 5 height 5
click at [456, 5] on app-icon "Close" at bounding box center [458, 5] width 5 height 5
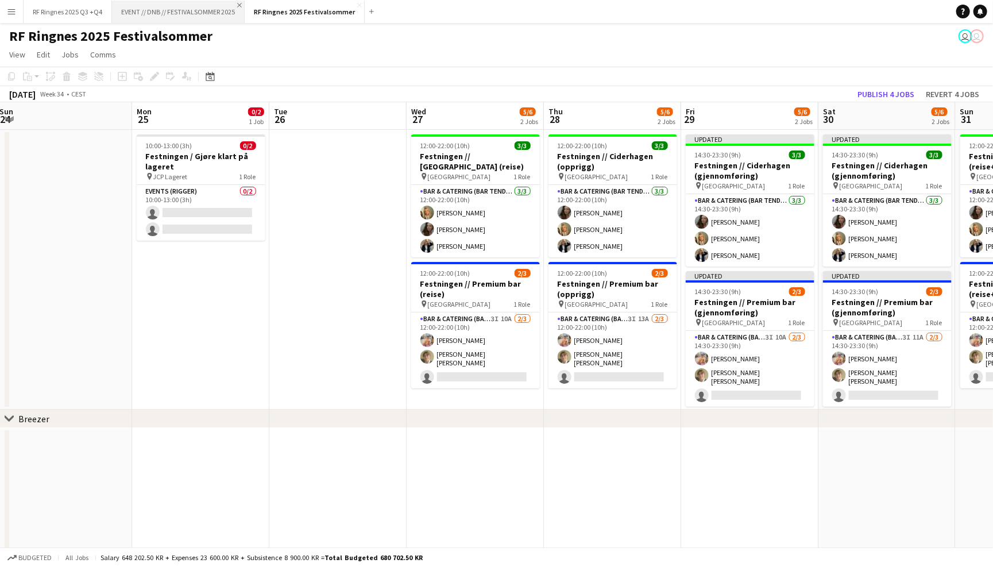
click at [240, 5] on app-icon "Close" at bounding box center [239, 5] width 5 height 5
click at [60, 9] on button "RF Ringnes 2025 Q3 +Q4 Close" at bounding box center [68, 12] width 88 height 22
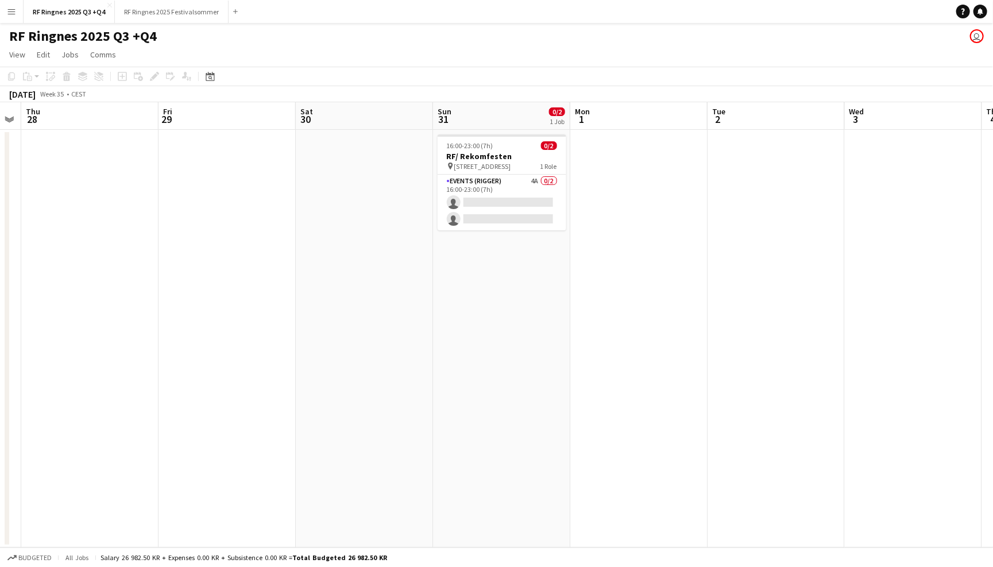
scroll to position [0, 424]
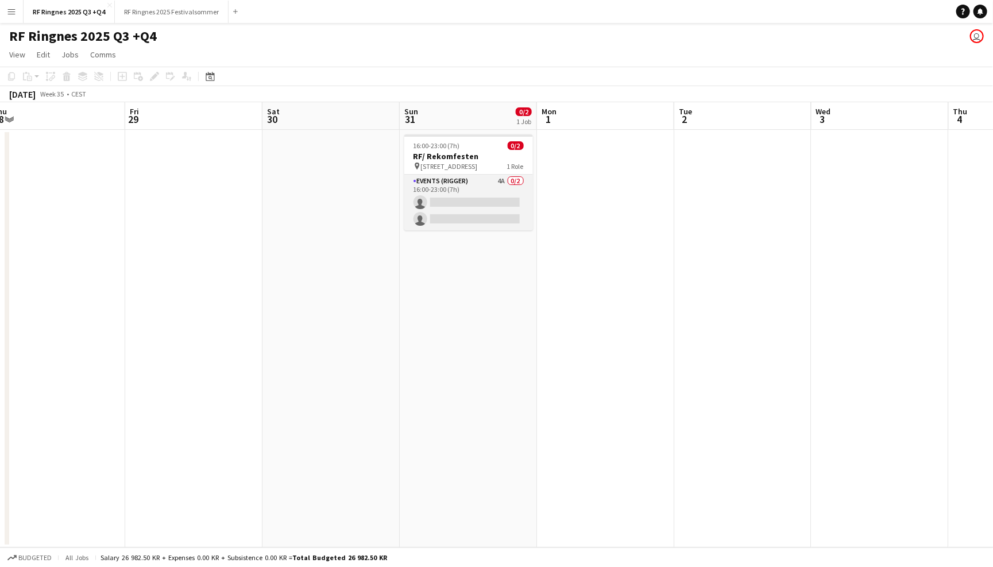
click at [465, 190] on app-card-role "Events (Rigger) 4A 0/2 16:00-23:00 (7h) single-neutral-actions single-neutral-a…" at bounding box center [468, 203] width 129 height 56
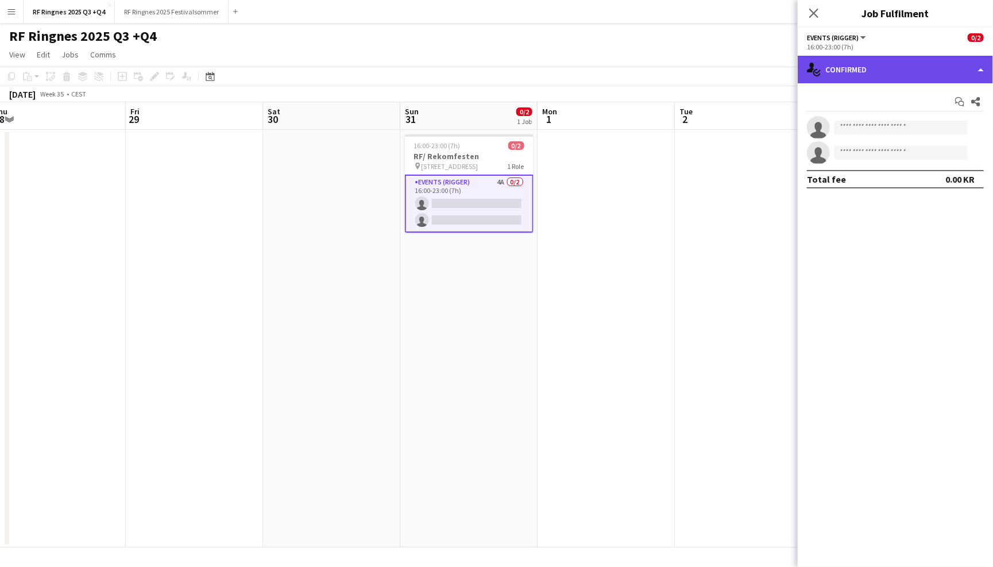
click at [949, 79] on div "single-neutral-actions-check-2 Confirmed" at bounding box center [895, 70] width 195 height 28
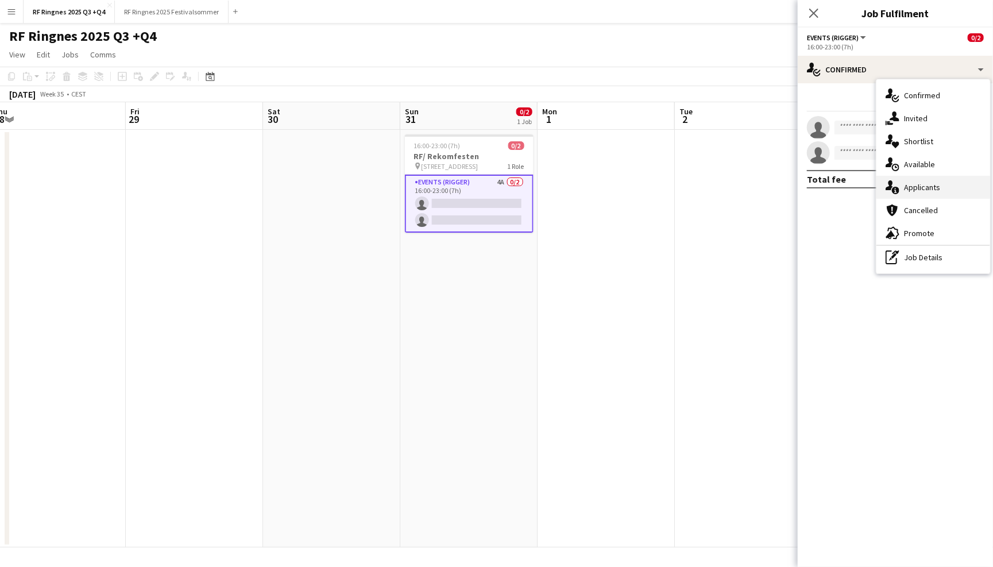
click at [961, 190] on div "single-neutral-actions-information Applicants" at bounding box center [934, 187] width 114 height 23
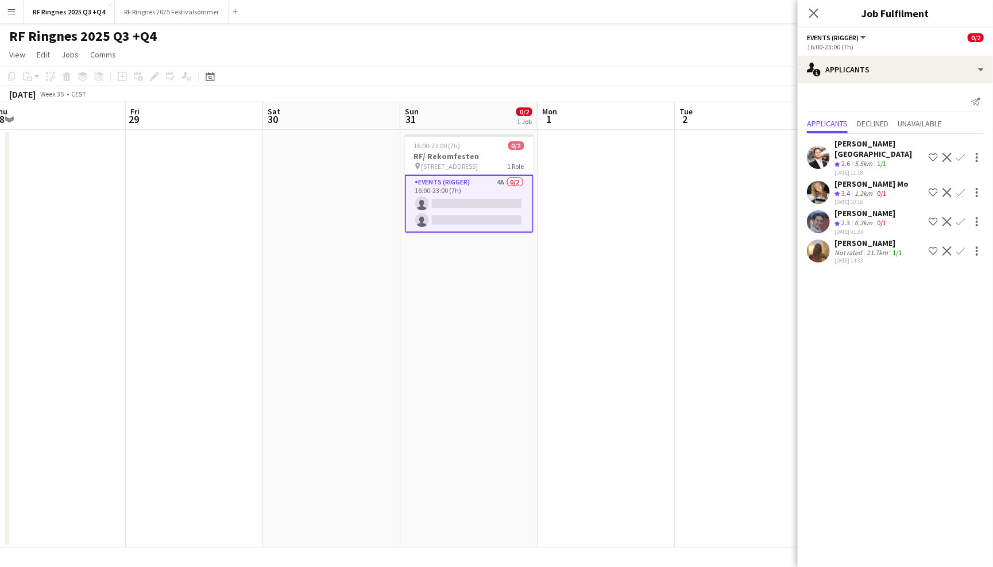
click at [822, 242] on app-user-avatar at bounding box center [818, 251] width 23 height 23
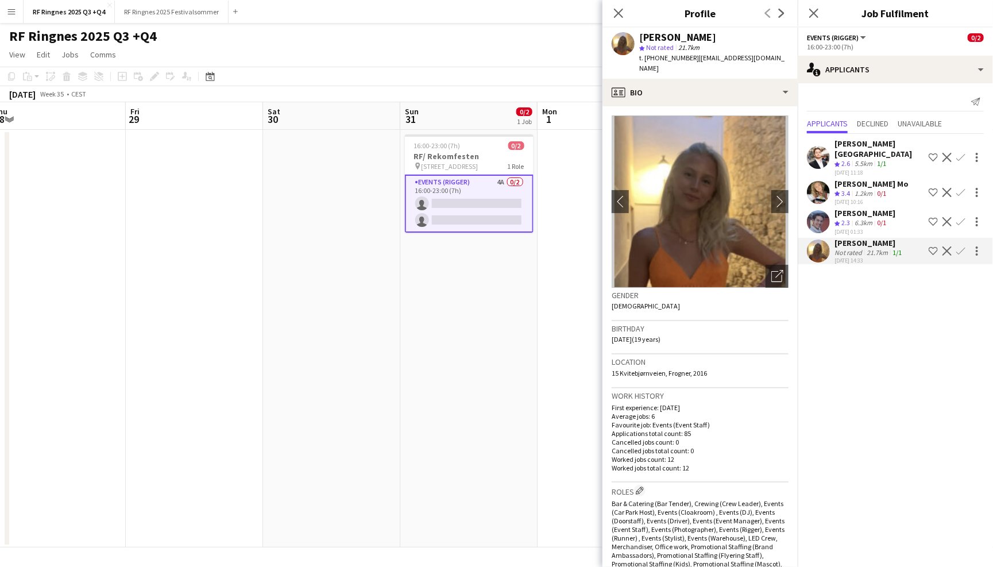
click at [820, 210] on app-user-avatar at bounding box center [818, 221] width 23 height 23
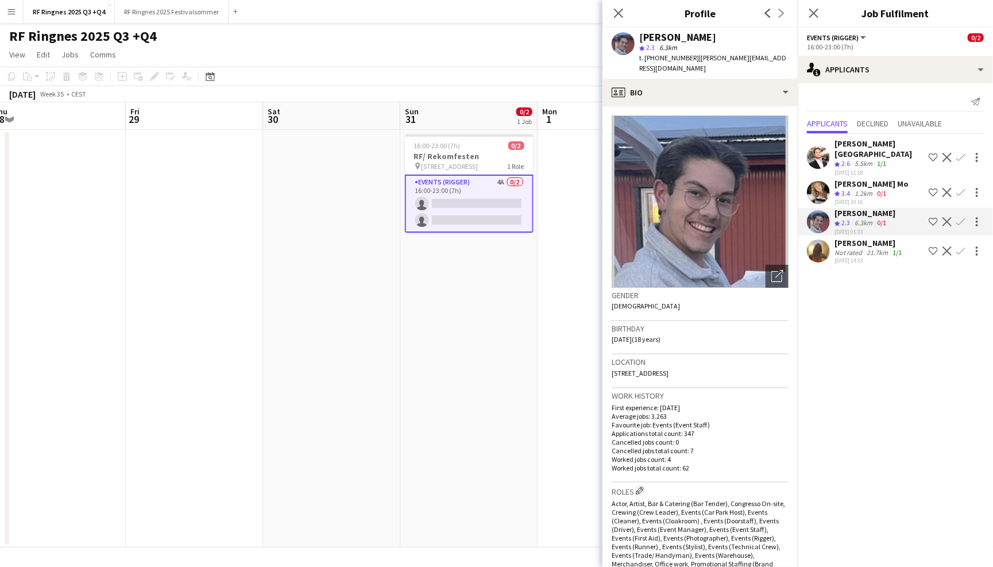
click at [820, 181] on app-user-avatar at bounding box center [818, 192] width 23 height 23
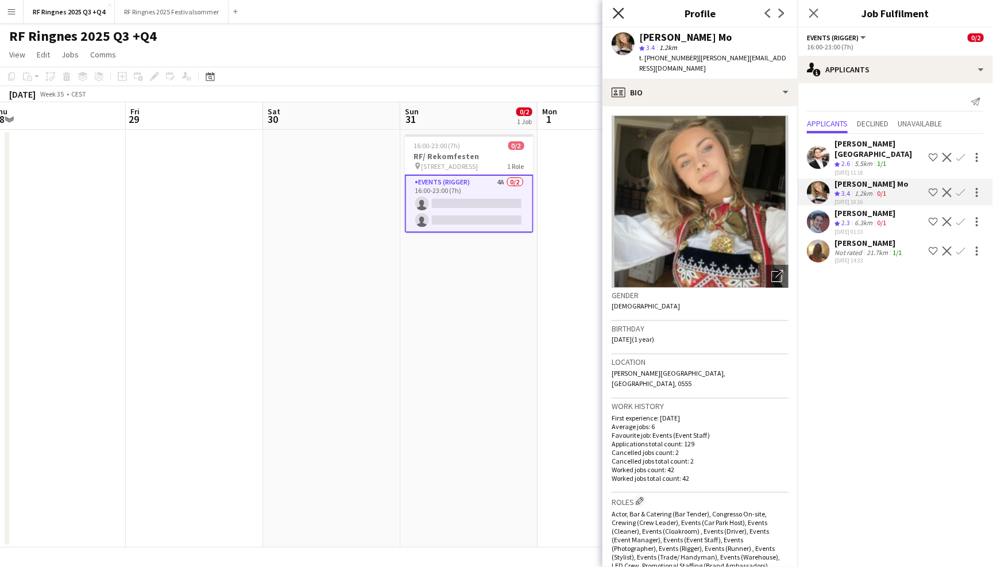
click at [618, 14] on icon "Close pop-in" at bounding box center [618, 12] width 11 height 11
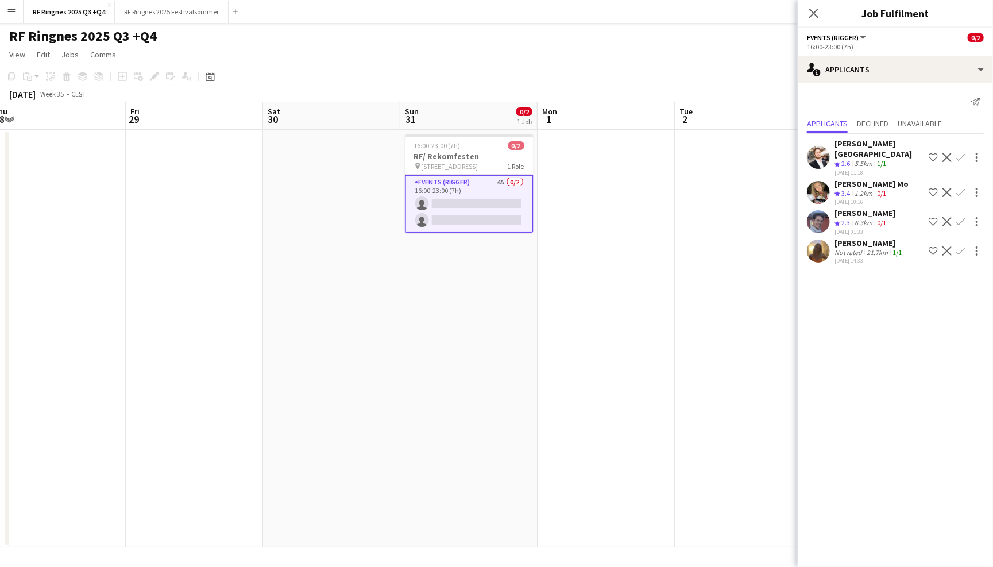
click at [550, 51] on app-page-menu "View Day view expanded Day view collapsed Month view Date picker Jump to today …" at bounding box center [496, 56] width 993 height 22
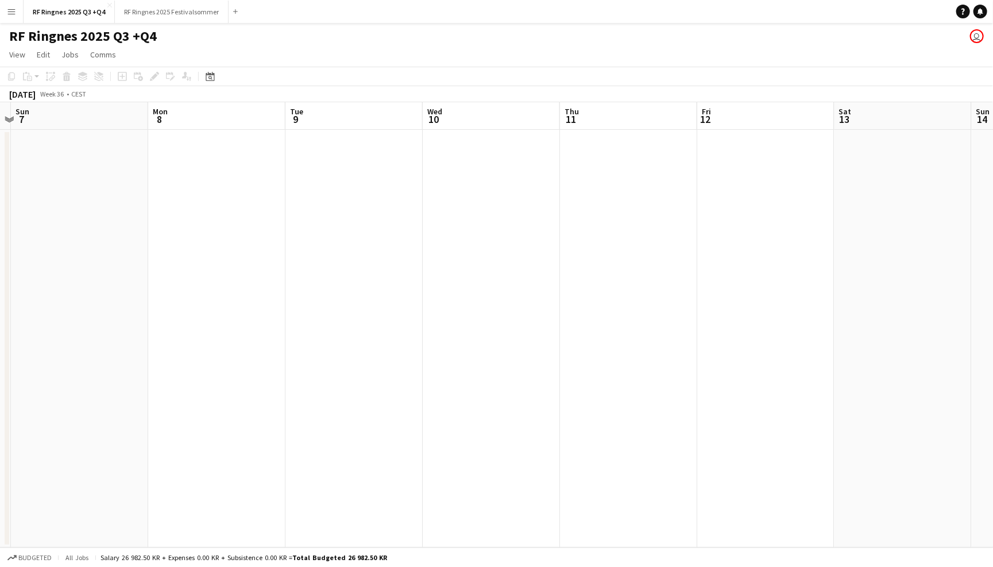
click at [357, 172] on app-date-cell at bounding box center [354, 339] width 137 height 418
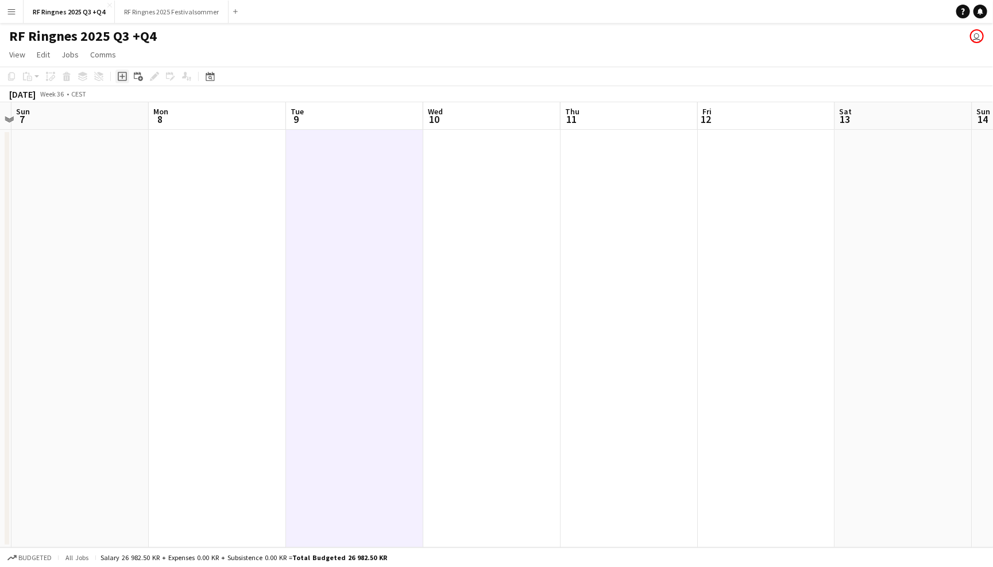
click at [122, 75] on icon at bounding box center [122, 76] width 5 height 5
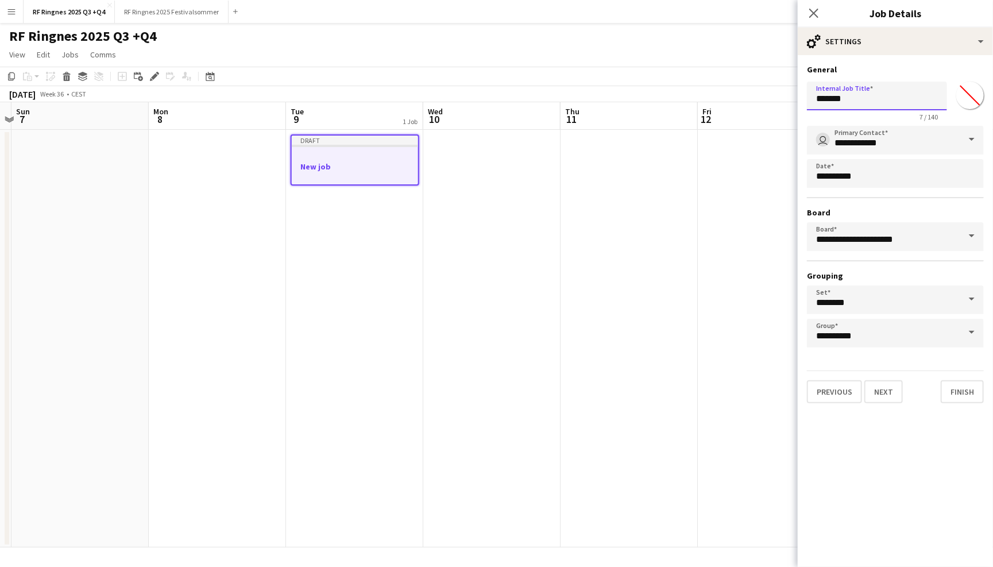
drag, startPoint x: 858, startPoint y: 98, endPoint x: 759, endPoint y: 98, distance: 99.4
click at [759, 98] on body "Menu Boards Boards Boards All jobs Status Workforce Workforce My Workforce Recr…" at bounding box center [496, 283] width 993 height 567
drag, startPoint x: 913, startPoint y: 98, endPoint x: 860, endPoint y: 98, distance: 53.4
click at [860, 98] on input "**********" at bounding box center [877, 96] width 140 height 29
type input "**********"
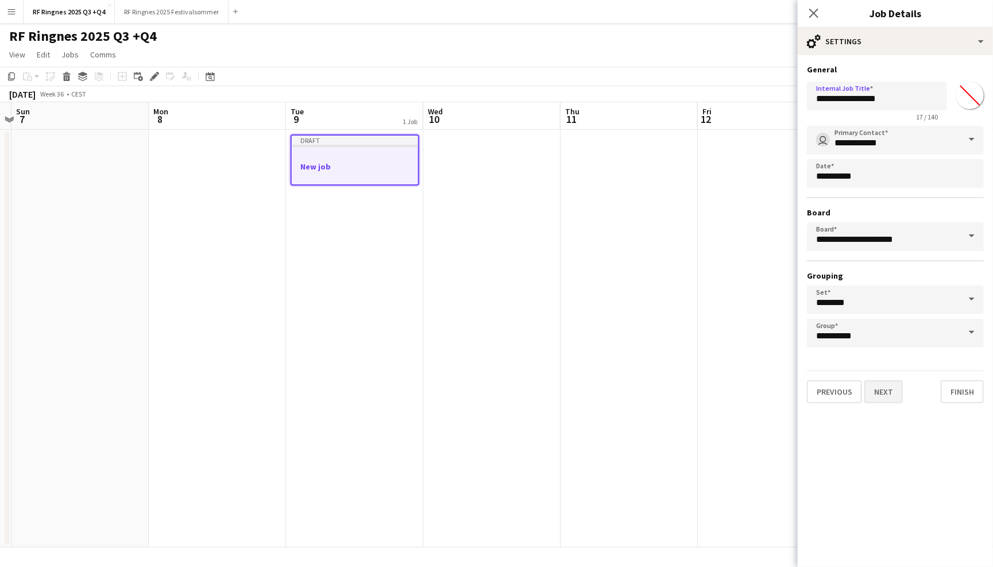
click at [893, 389] on button "Next" at bounding box center [884, 391] width 38 height 23
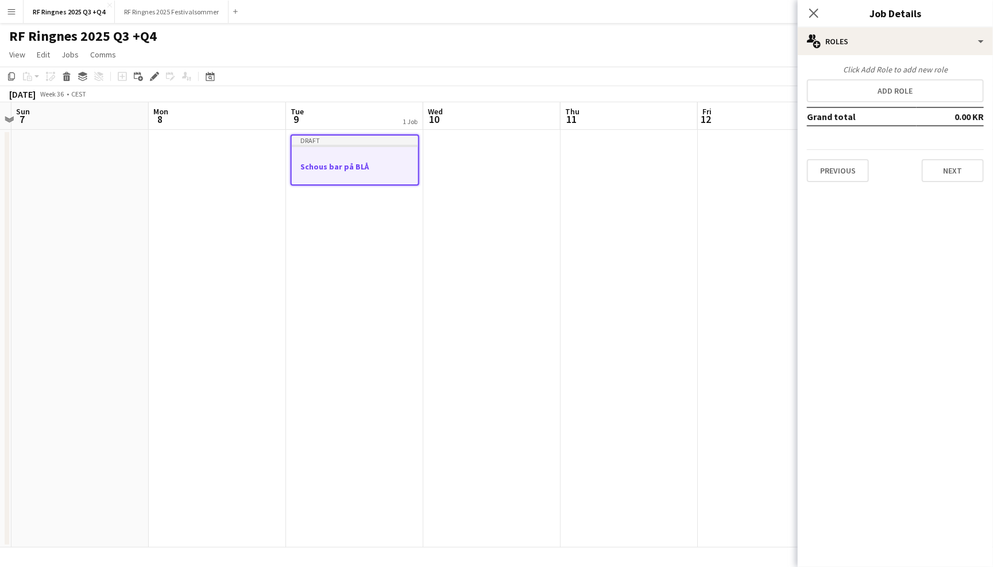
click at [902, 75] on div "Click Add Role to add new role Add role Grand total 0.00 KR Previous Next" at bounding box center [895, 123] width 195 height 118
click at [902, 87] on button "Add role" at bounding box center [895, 90] width 177 height 23
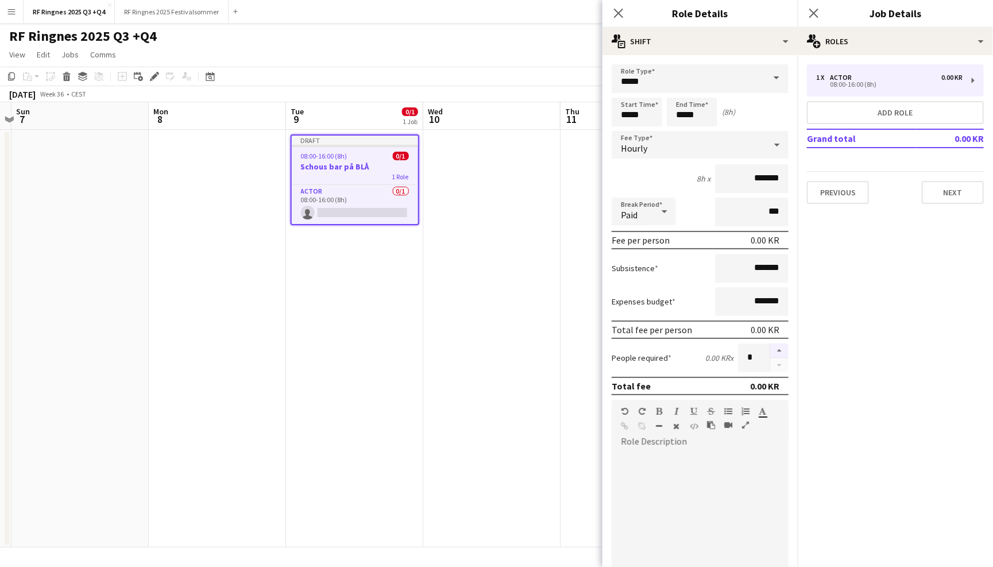
click at [772, 350] on button "button" at bounding box center [779, 351] width 18 height 15
type input "*"
click at [703, 437] on div "default Heading 1 Heading 2 Heading 3 Heading 4 Heading 5 Heading 6 Heading 7 P…" at bounding box center [700, 421] width 177 height 43
click at [751, 174] on input "*******" at bounding box center [752, 178] width 74 height 29
type input "*********"
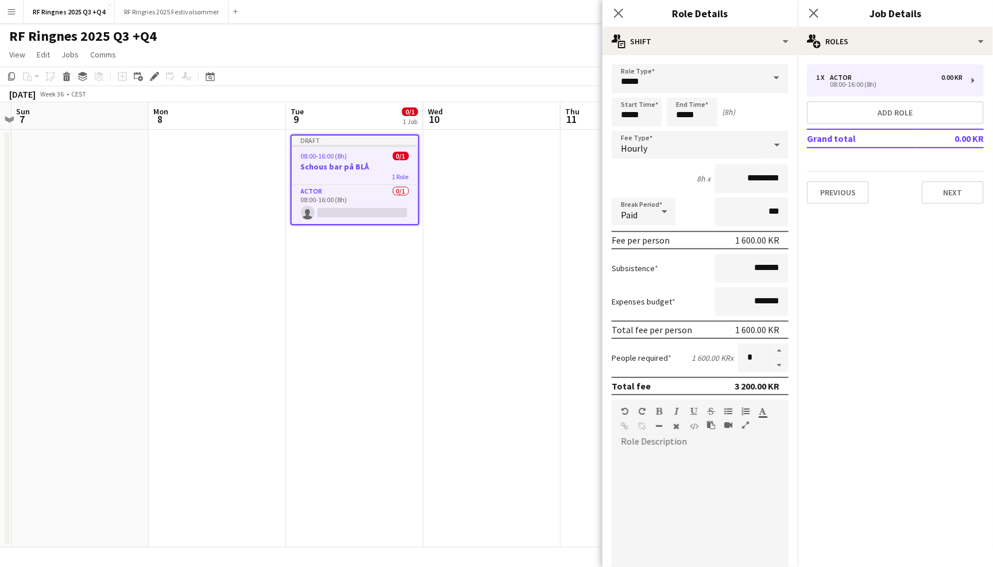
click at [692, 457] on div at bounding box center [700, 520] width 177 height 138
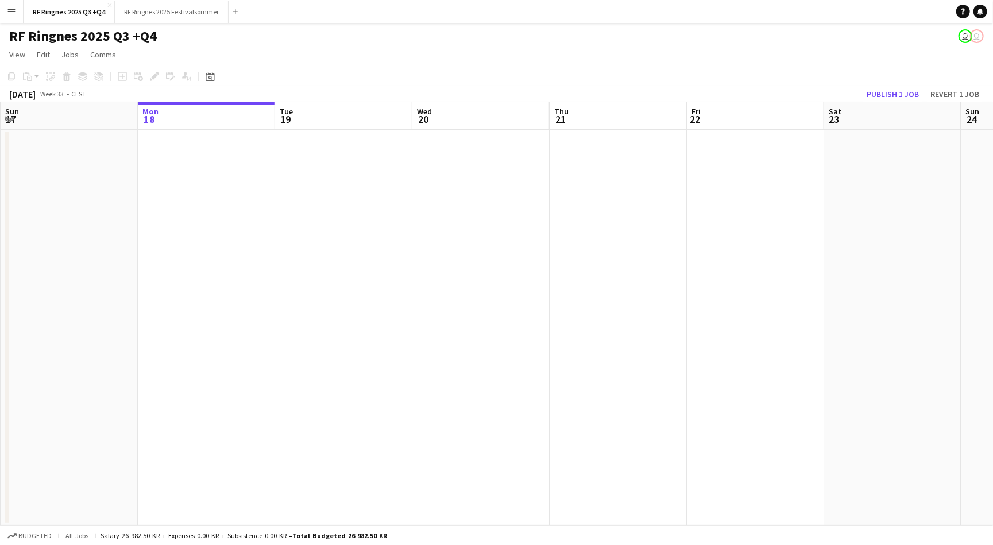
scroll to position [0, 300]
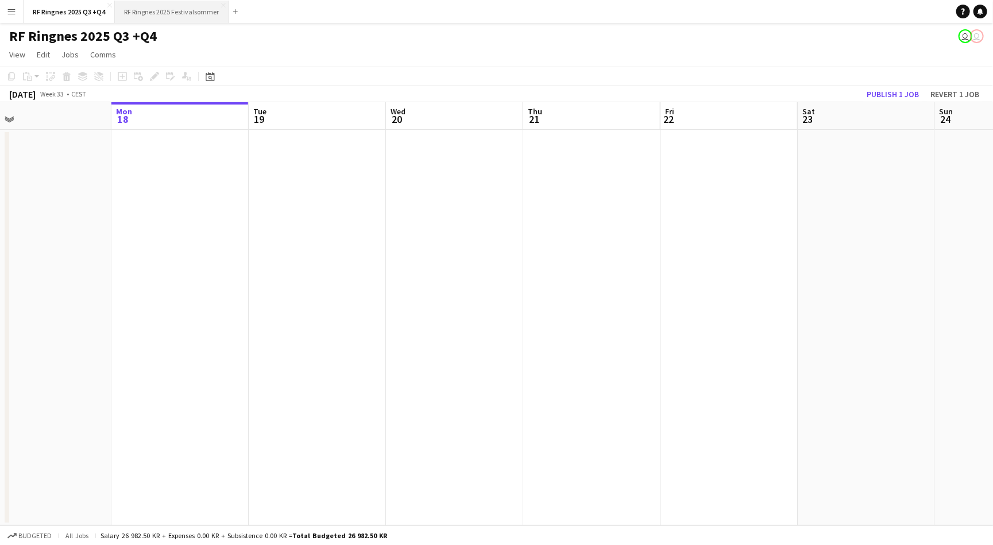
click at [183, 6] on button "RF Ringnes 2025 Festivalsommer Close" at bounding box center [172, 12] width 114 height 22
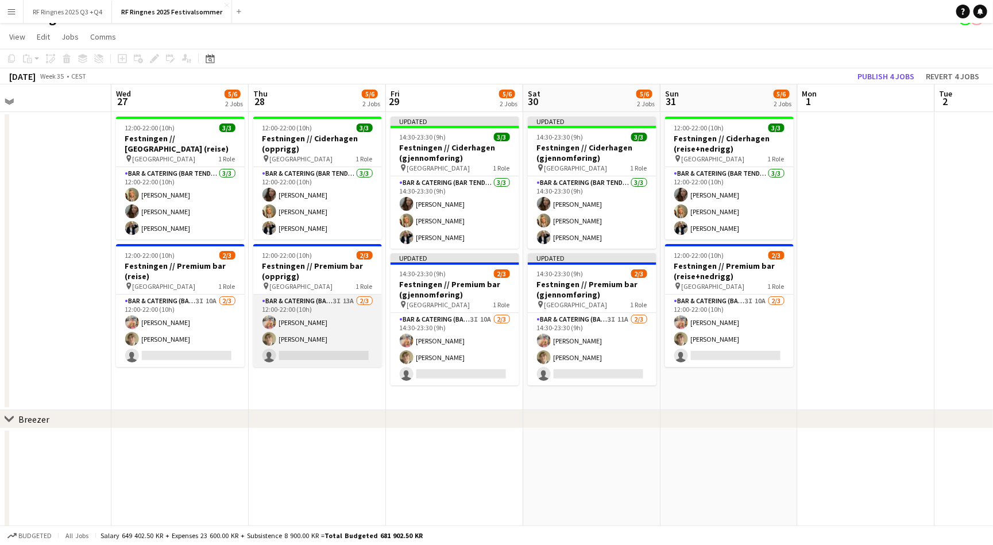
scroll to position [9, 0]
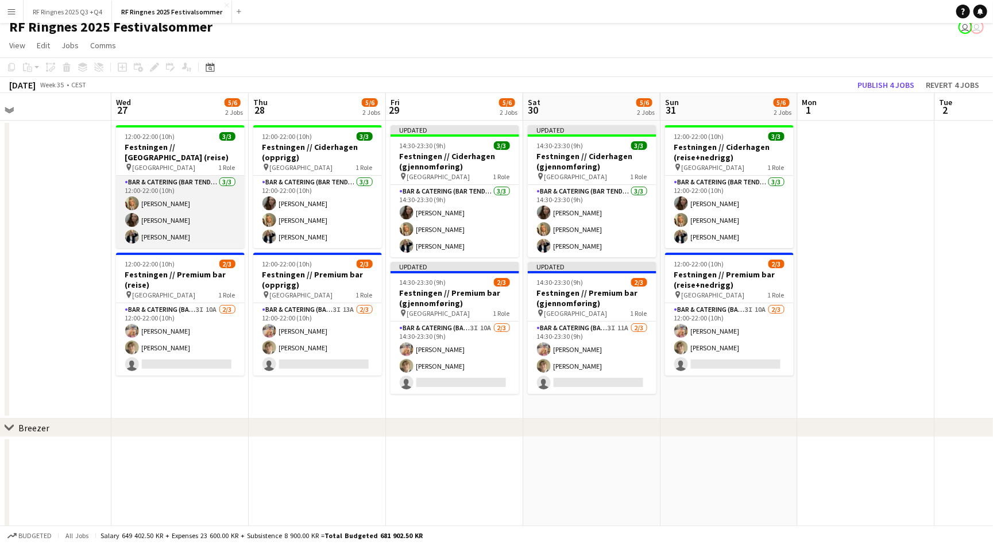
click at [178, 234] on app-card-role "Bar & Catering (Bar Tender) 3/3 12:00-22:00 (10h) Tuva Berglihn Lund Sandra Haa…" at bounding box center [180, 212] width 129 height 72
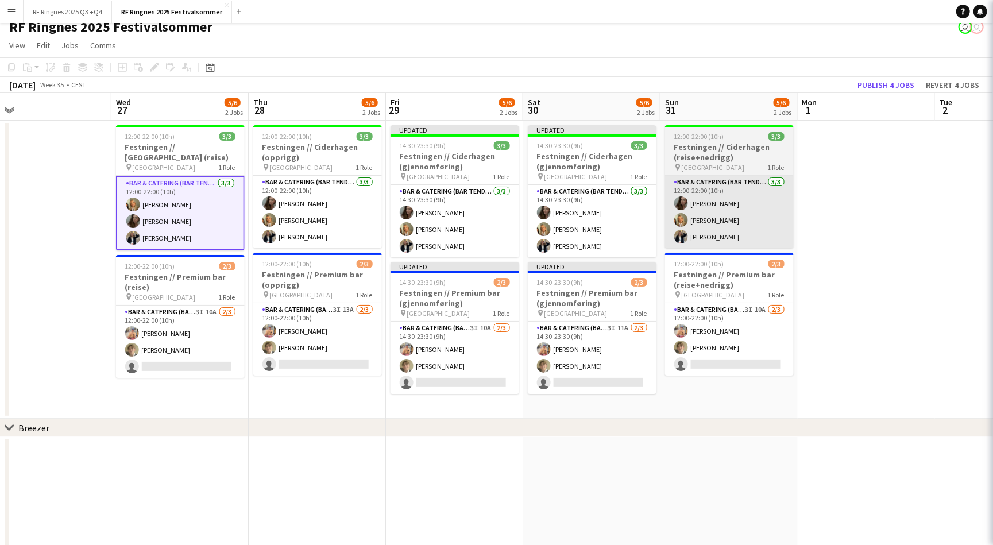
scroll to position [0, 437]
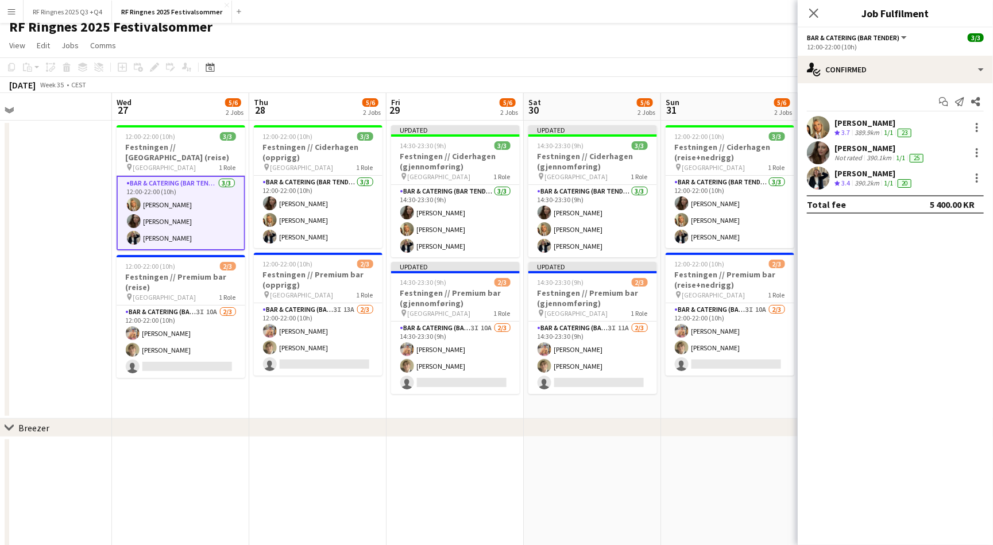
click at [822, 172] on app-user-avatar at bounding box center [818, 178] width 23 height 23
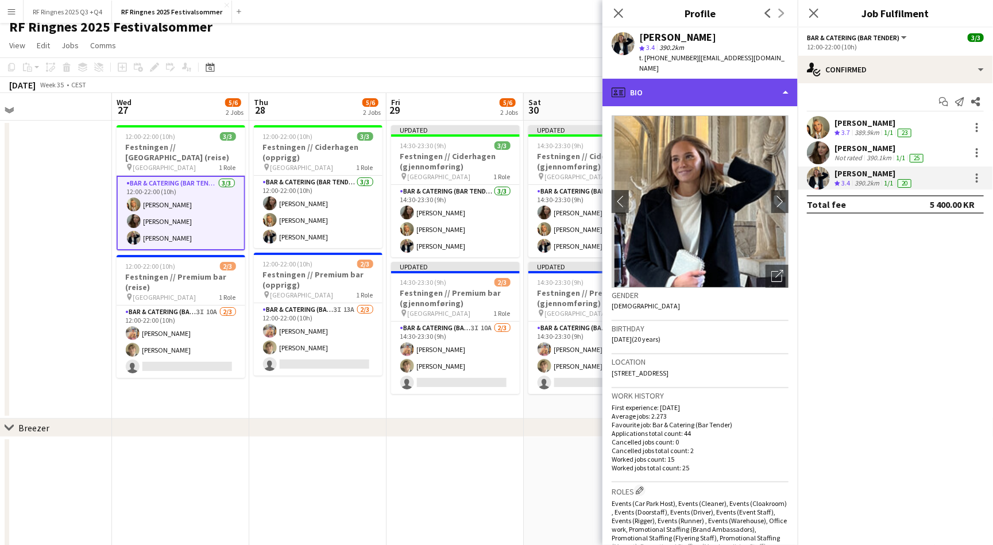
click at [772, 80] on div "profile Bio" at bounding box center [700, 93] width 195 height 28
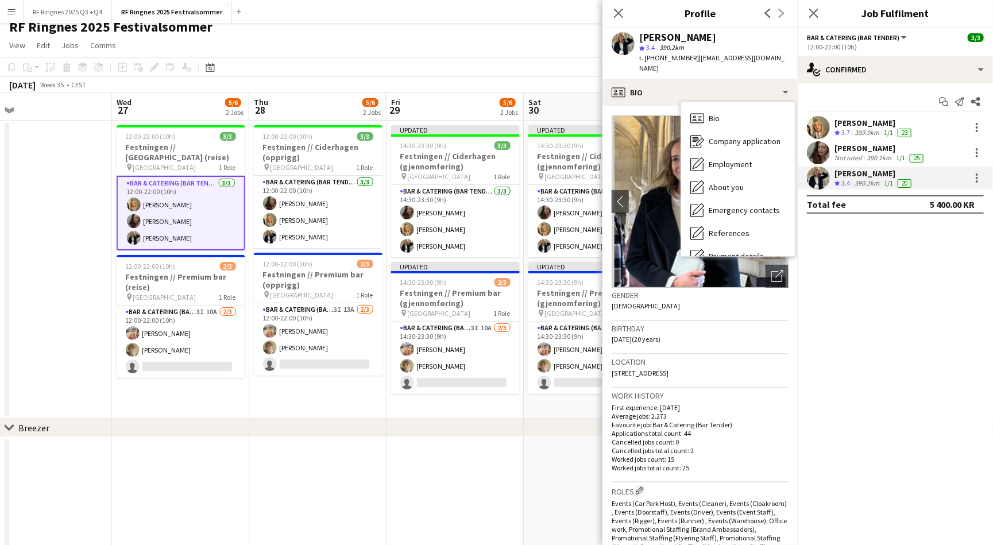
click at [758, 403] on p "First experience: 24-10-2024" at bounding box center [700, 407] width 177 height 9
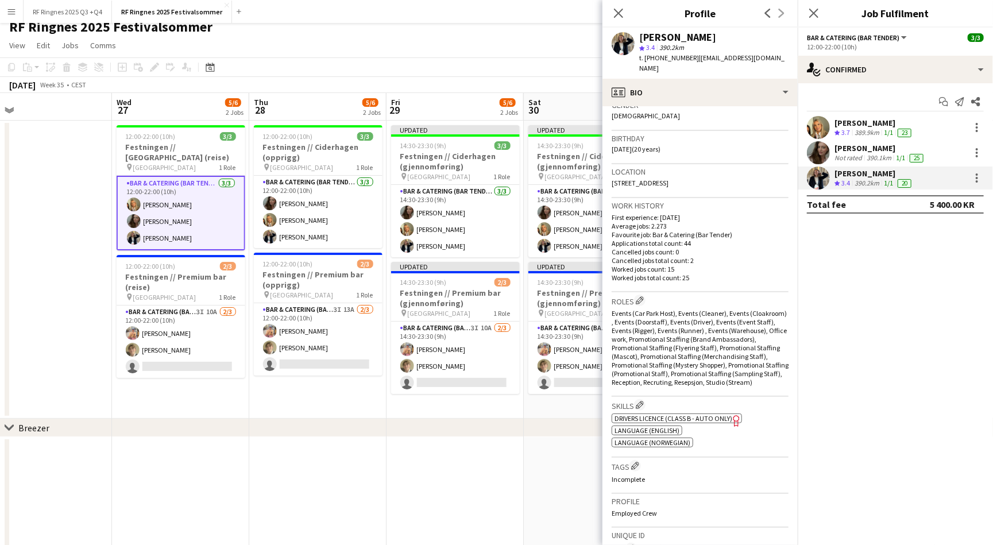
scroll to position [218, 0]
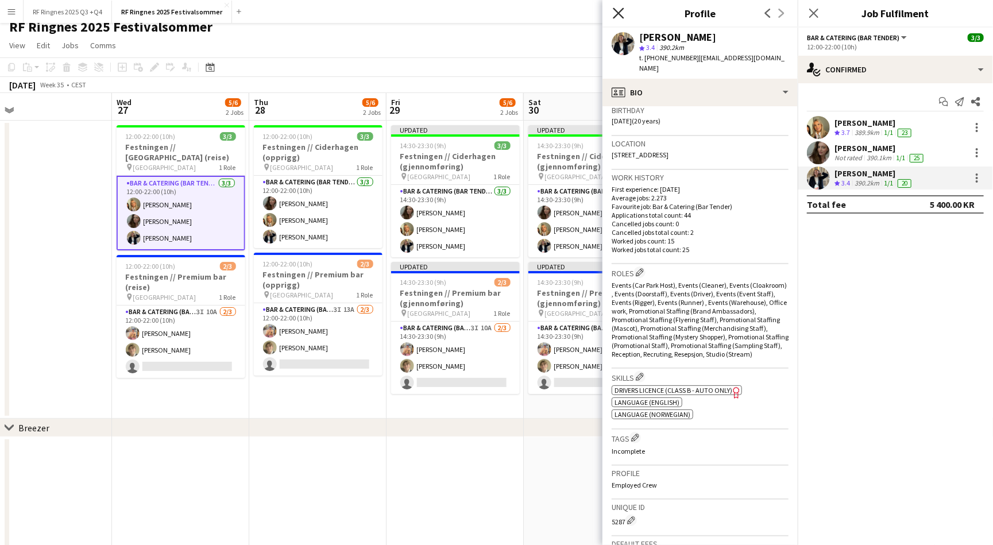
click at [623, 14] on icon "Close pop-in" at bounding box center [618, 12] width 11 height 11
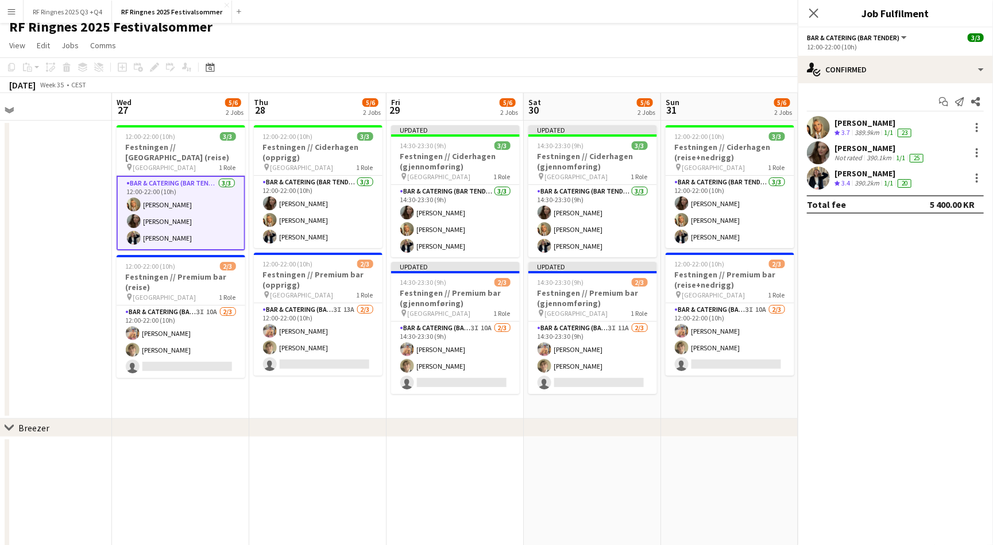
click at [607, 32] on div "RF Ringnes 2025 Festivalsommer user user" at bounding box center [496, 25] width 993 height 22
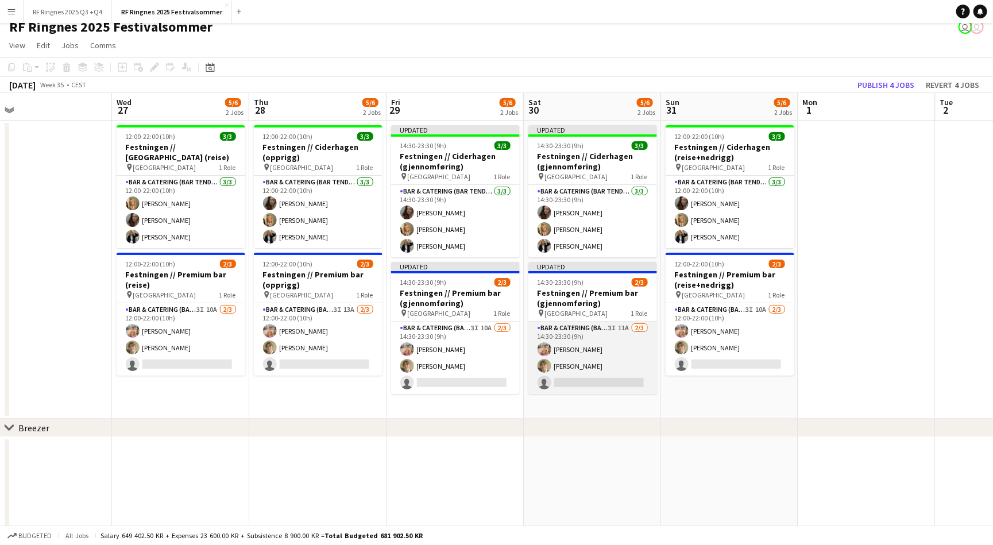
click at [598, 331] on app-card-role "Bar & Catering (Bar Tender) 3I 11A 2/3 14:30-23:30 (9h) Filip Øverli Bastian So…" at bounding box center [593, 358] width 129 height 72
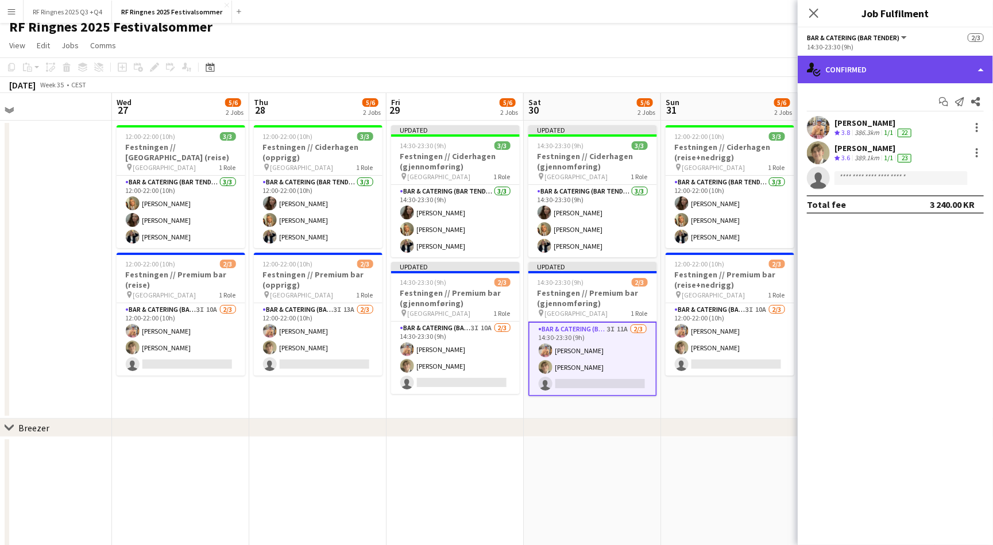
click at [872, 65] on div "single-neutral-actions-check-2 Confirmed" at bounding box center [895, 70] width 195 height 28
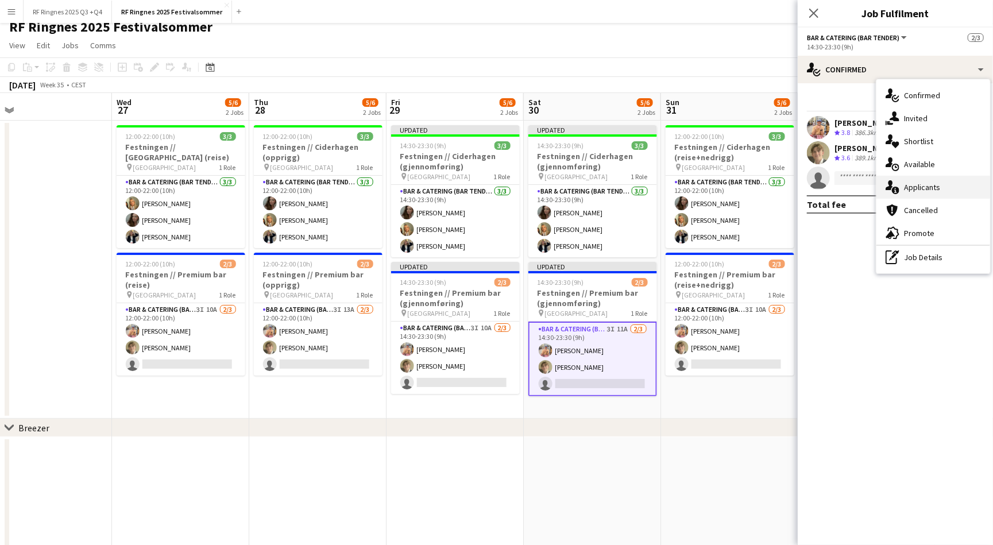
click at [928, 185] on div "single-neutral-actions-information Applicants" at bounding box center [934, 187] width 114 height 23
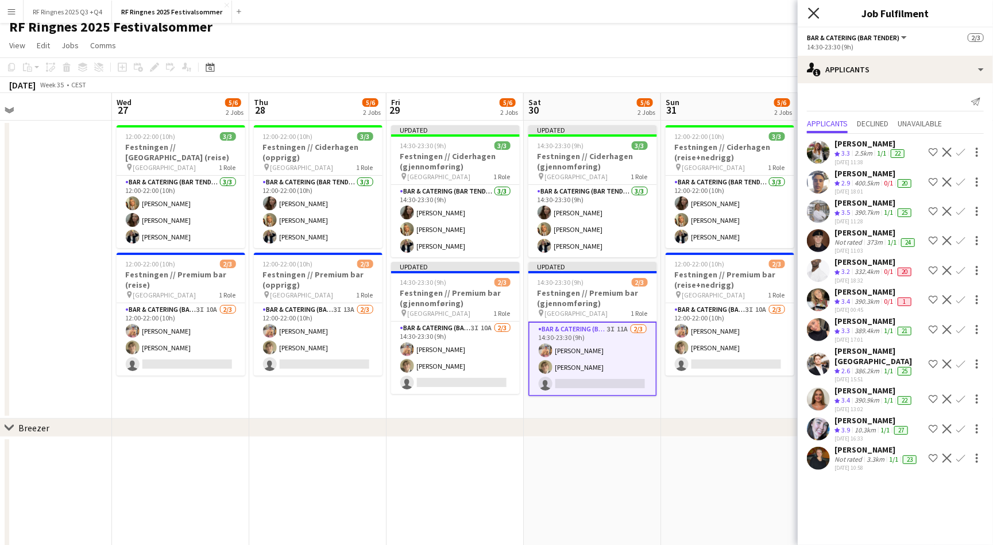
click at [813, 10] on icon "Close pop-in" at bounding box center [813, 12] width 11 height 11
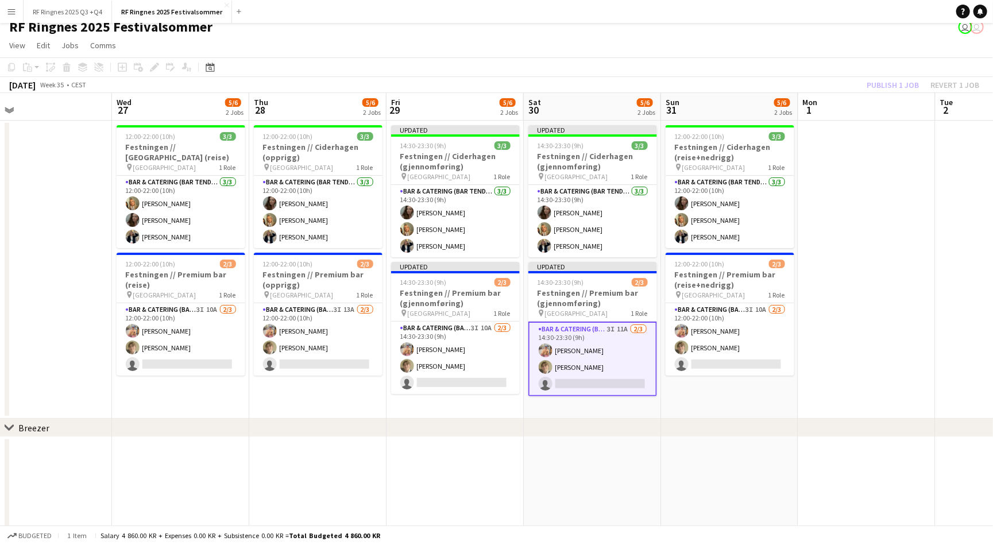
click at [808, 18] on app-navbar "Menu Boards Boards Boards All jobs Status Workforce Workforce My Workforce Recr…" at bounding box center [496, 11] width 993 height 23
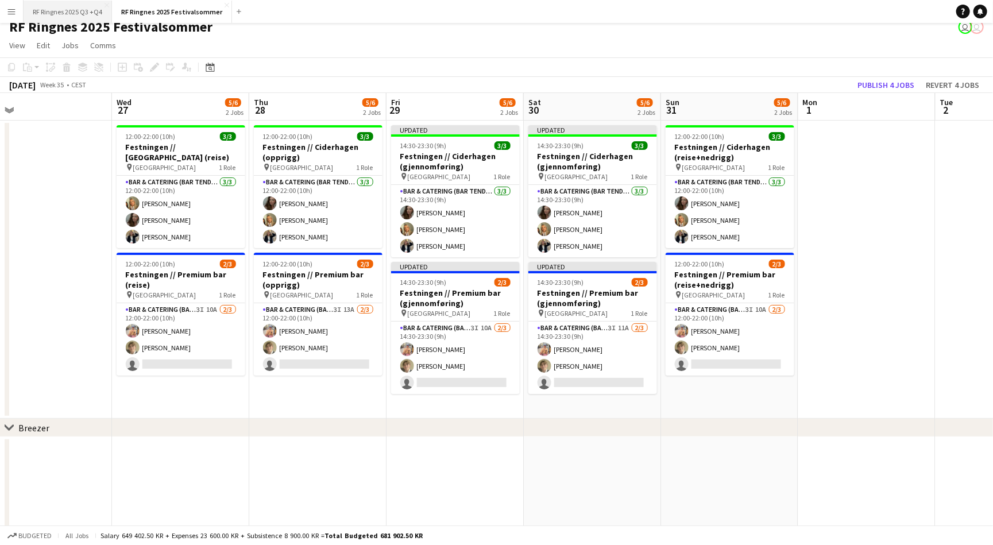
click at [90, 10] on button "RF Ringnes 2025 Q3 +Q4 Close" at bounding box center [68, 12] width 88 height 22
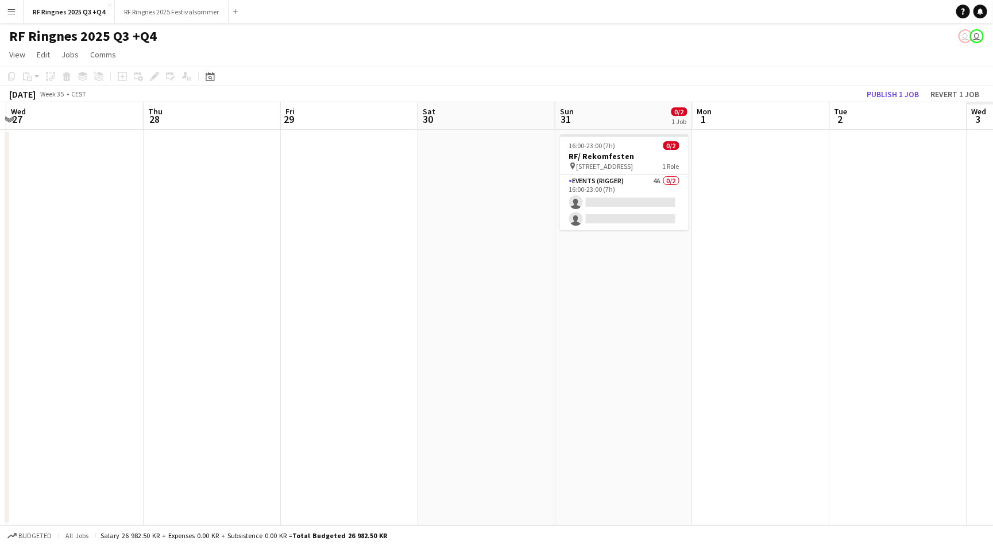
scroll to position [0, 533]
